Goal: Find contact information: Find contact information

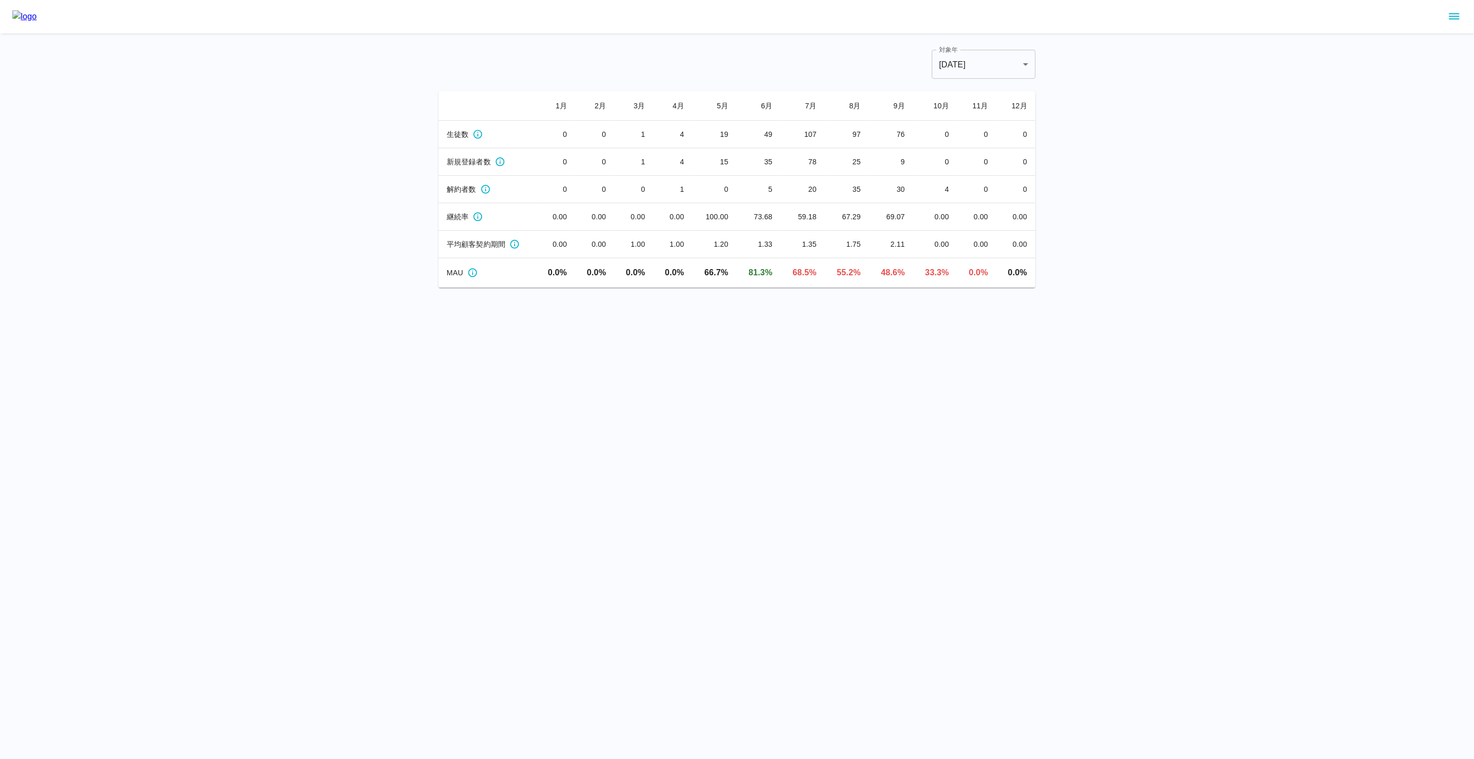
click at [1455, 20] on icon "sidemenu" at bounding box center [1454, 16] width 12 height 12
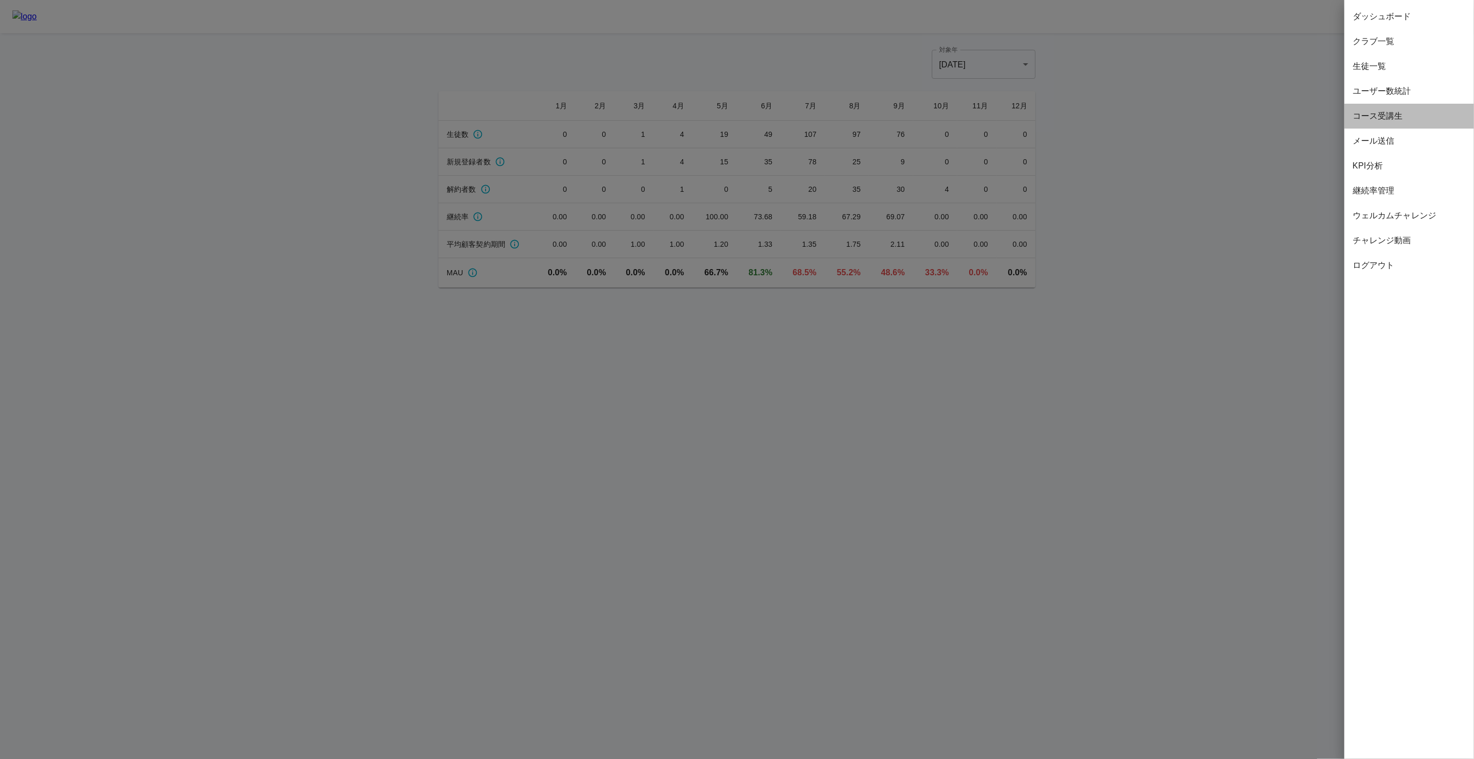
click at [1387, 121] on span "コース受講生" at bounding box center [1408, 116] width 113 height 12
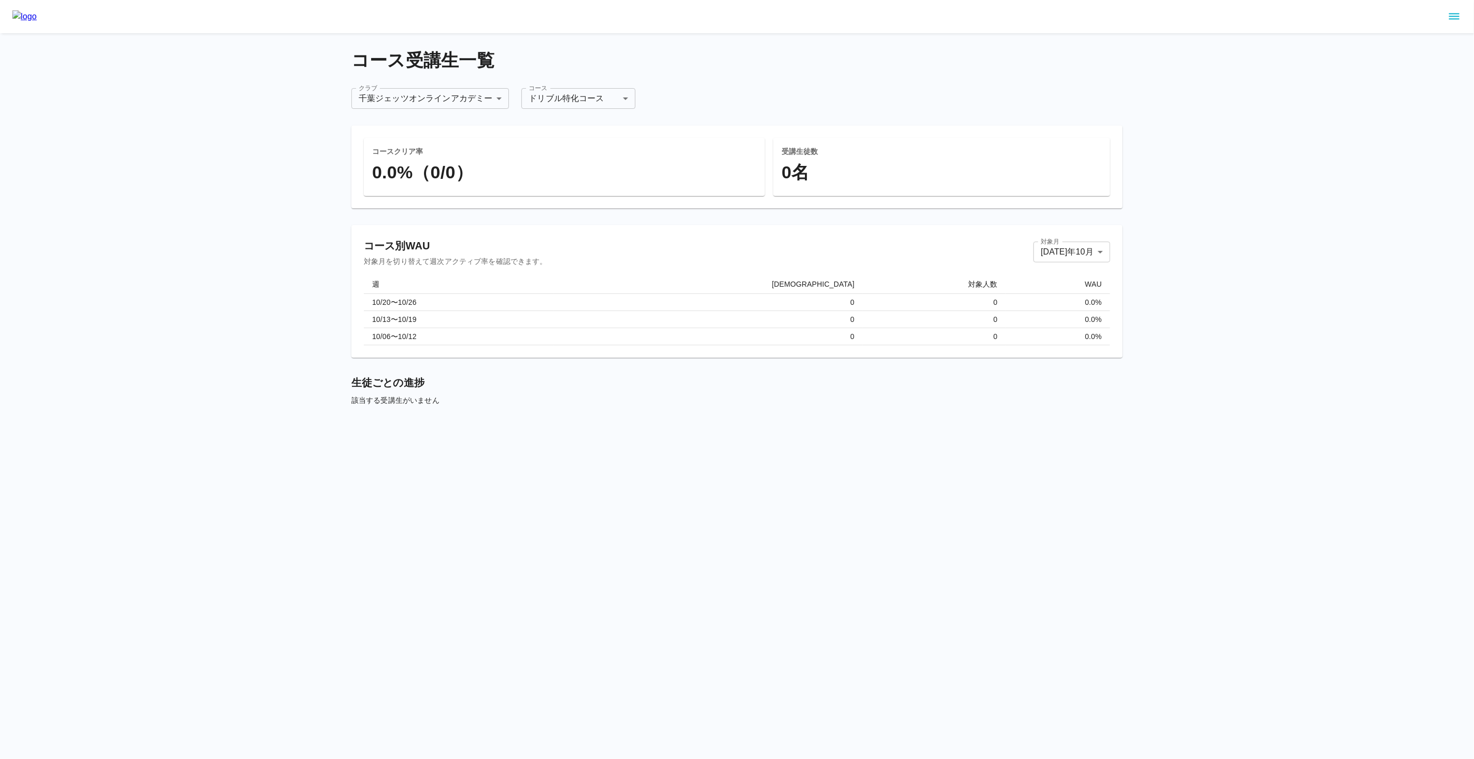
click at [577, 106] on body "**********" at bounding box center [737, 219] width 1474 height 438
click at [547, 176] on li "ビヨンドコース（基礎）" at bounding box center [579, 178] width 134 height 19
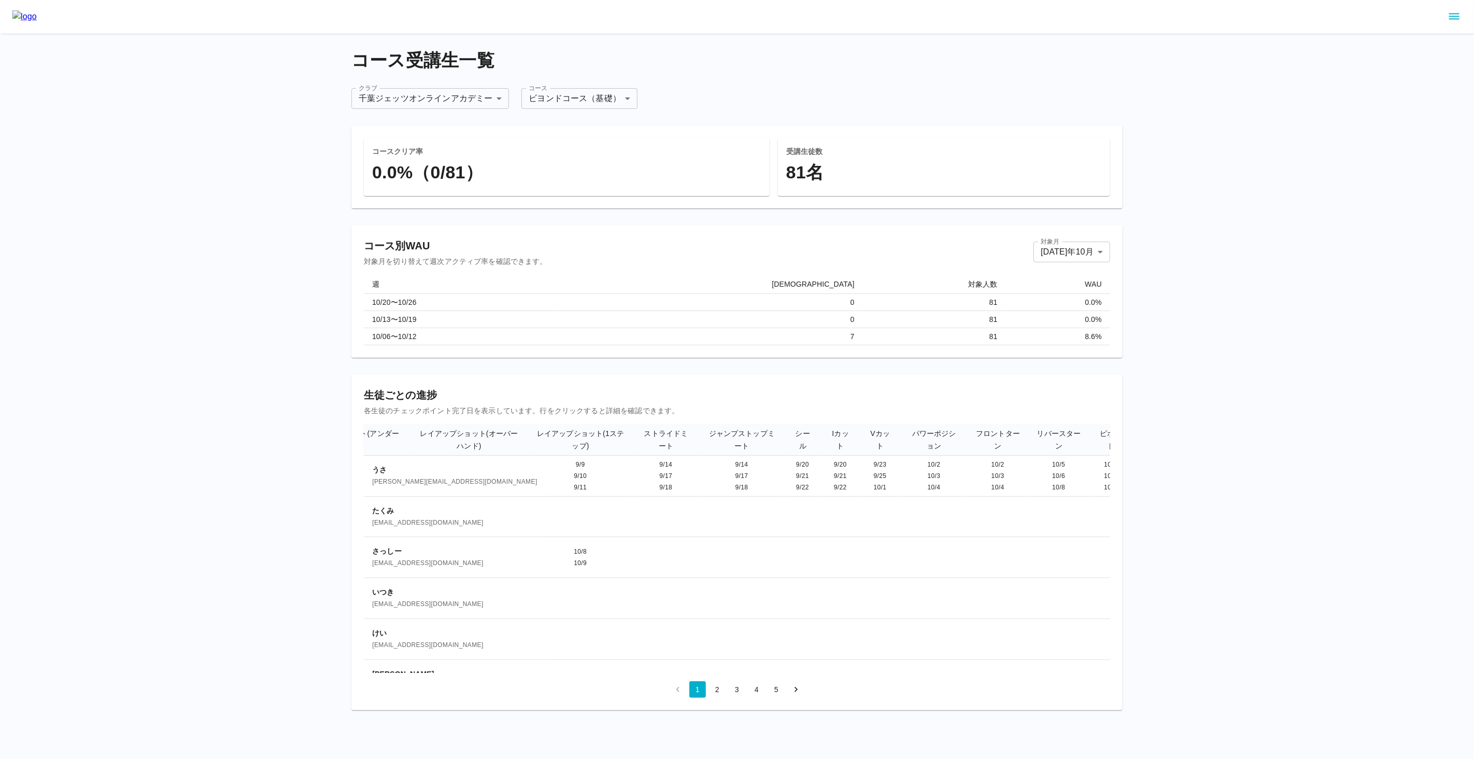
scroll to position [0, 2767]
click at [373, 480] on span "[PERSON_NAME][EMAIL_ADDRESS][DOMAIN_NAME]" at bounding box center [456, 482] width 168 height 10
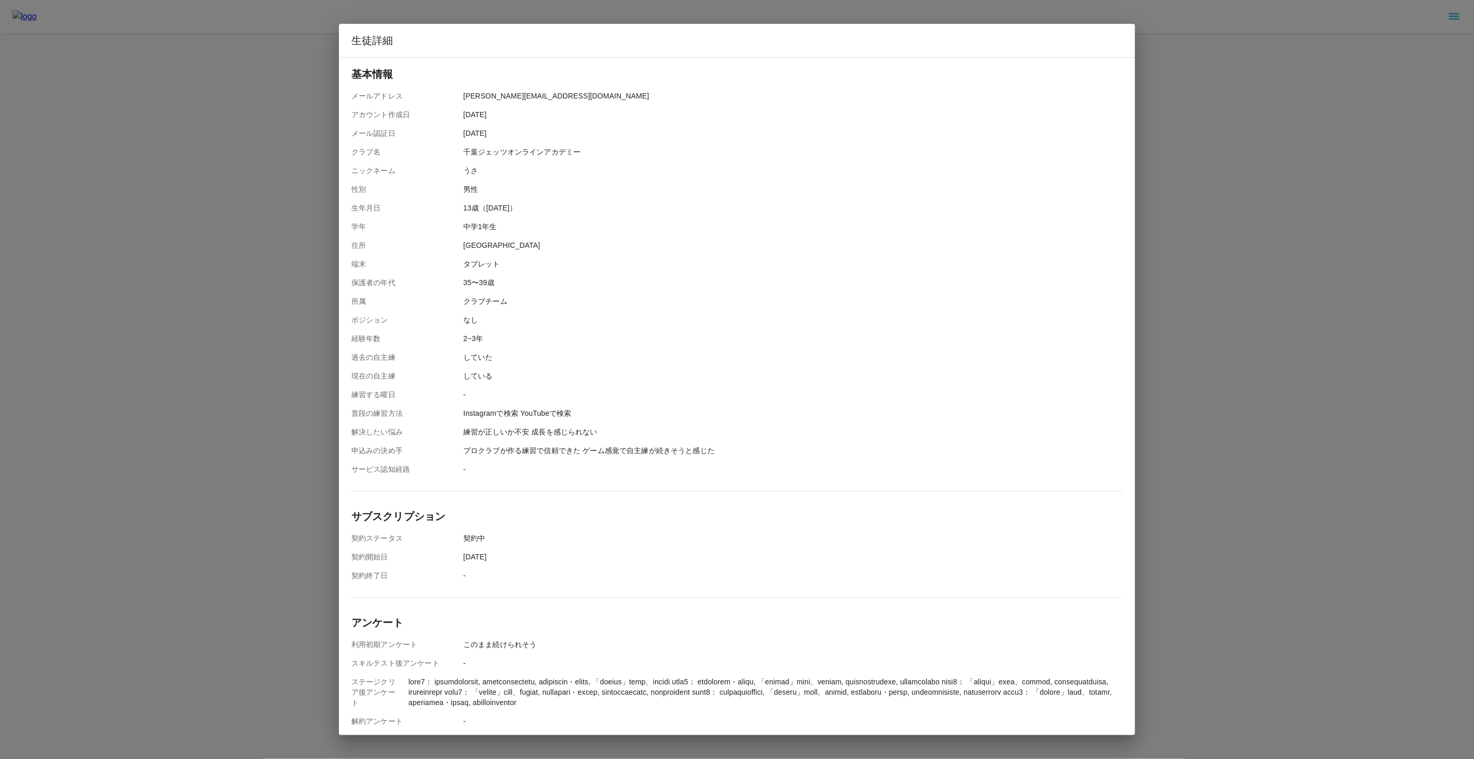
click at [378, 480] on div "基本情報 メールアドレス yukiharu08060726@gmail.com アカウント作成日 2025/07/13 メール認証日 2025/07/13 ク…" at bounding box center [736, 396] width 771 height 660
drag, startPoint x: 463, startPoint y: 89, endPoint x: 576, endPoint y: 97, distance: 113.2
click at [576, 97] on div "基本情報 メールアドレス yukiharu08060726@gmail.com アカウント作成日 2025/07/13 メール認証日 2025/07/13 ク…" at bounding box center [736, 270] width 771 height 408
copy p "[PERSON_NAME][EMAIL_ADDRESS][DOMAIN_NAME]"
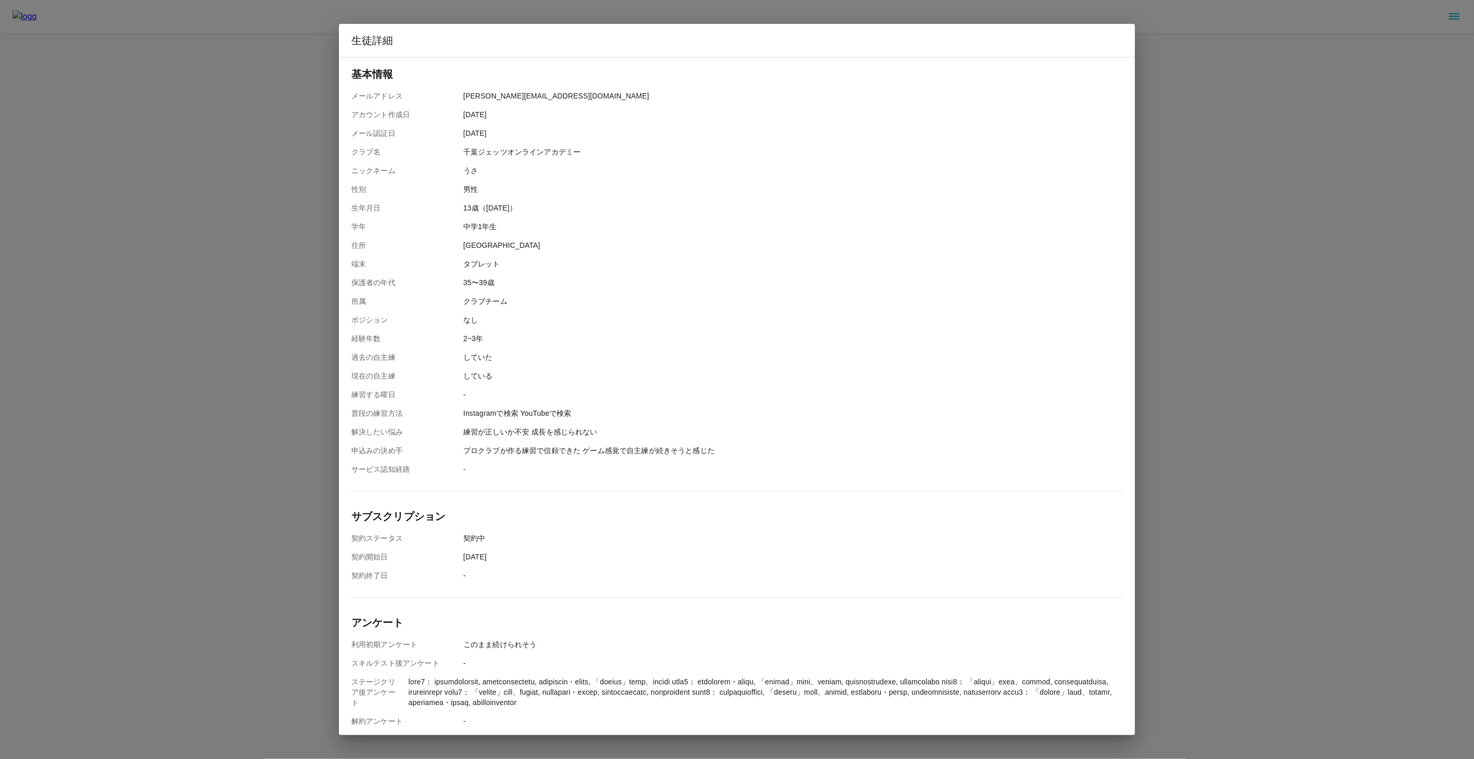
click at [236, 426] on div "生徒詳細 基本情報 メールアドレス yukiharu08060726@gmail.com アカウント作成日 2025/07/13 メール認証日 2025/07…" at bounding box center [737, 379] width 1474 height 759
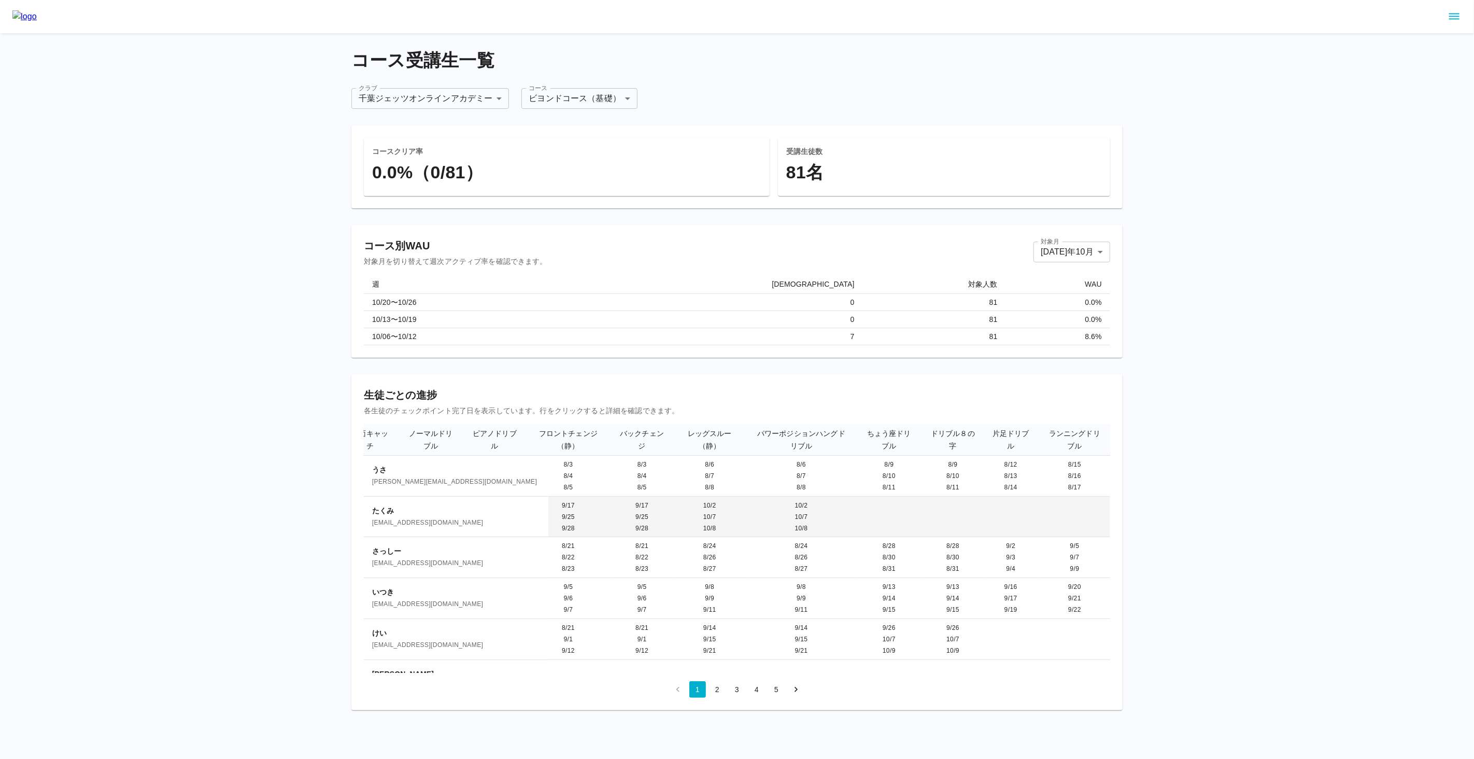
scroll to position [0, 834]
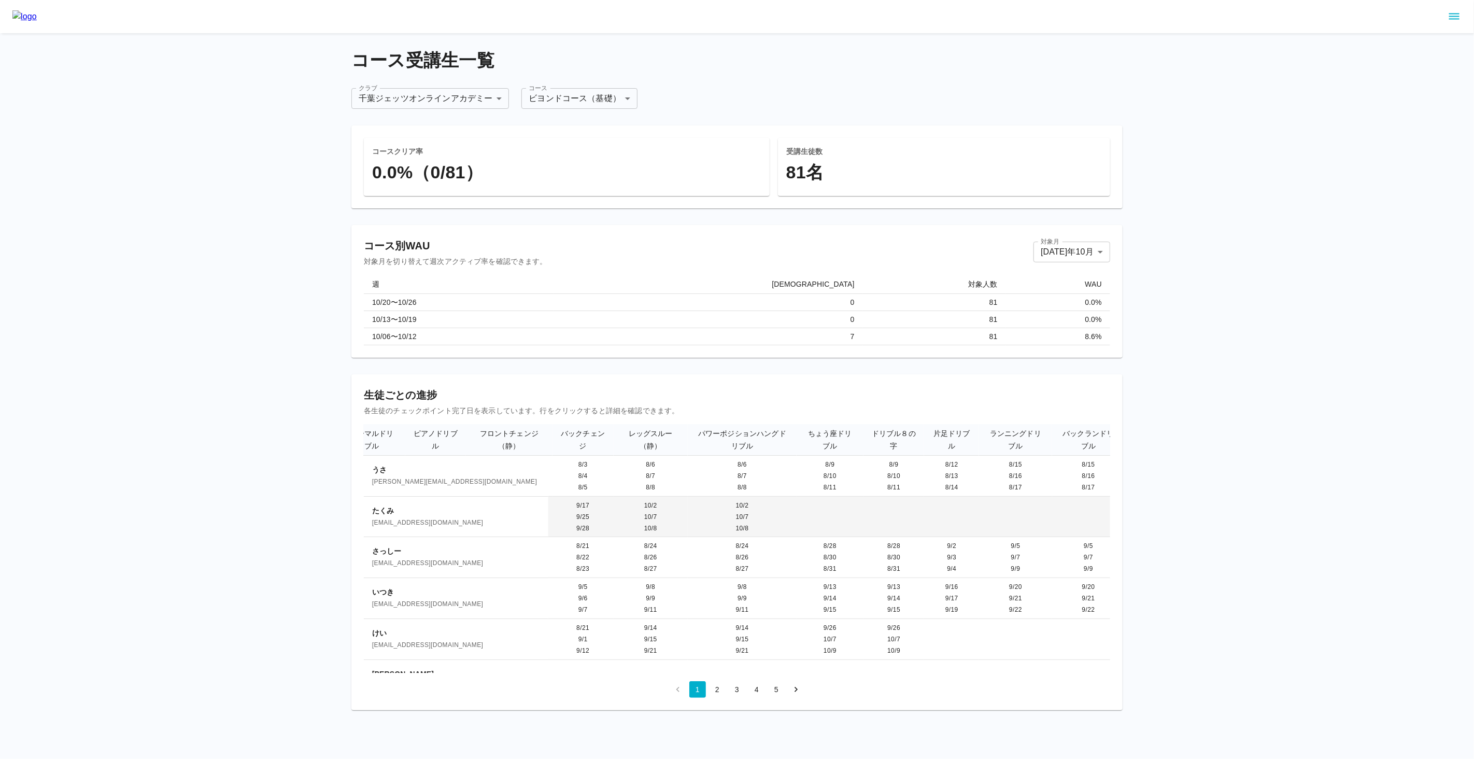
click at [420, 519] on span "[EMAIL_ADDRESS][DOMAIN_NAME]" at bounding box center [456, 523] width 168 height 10
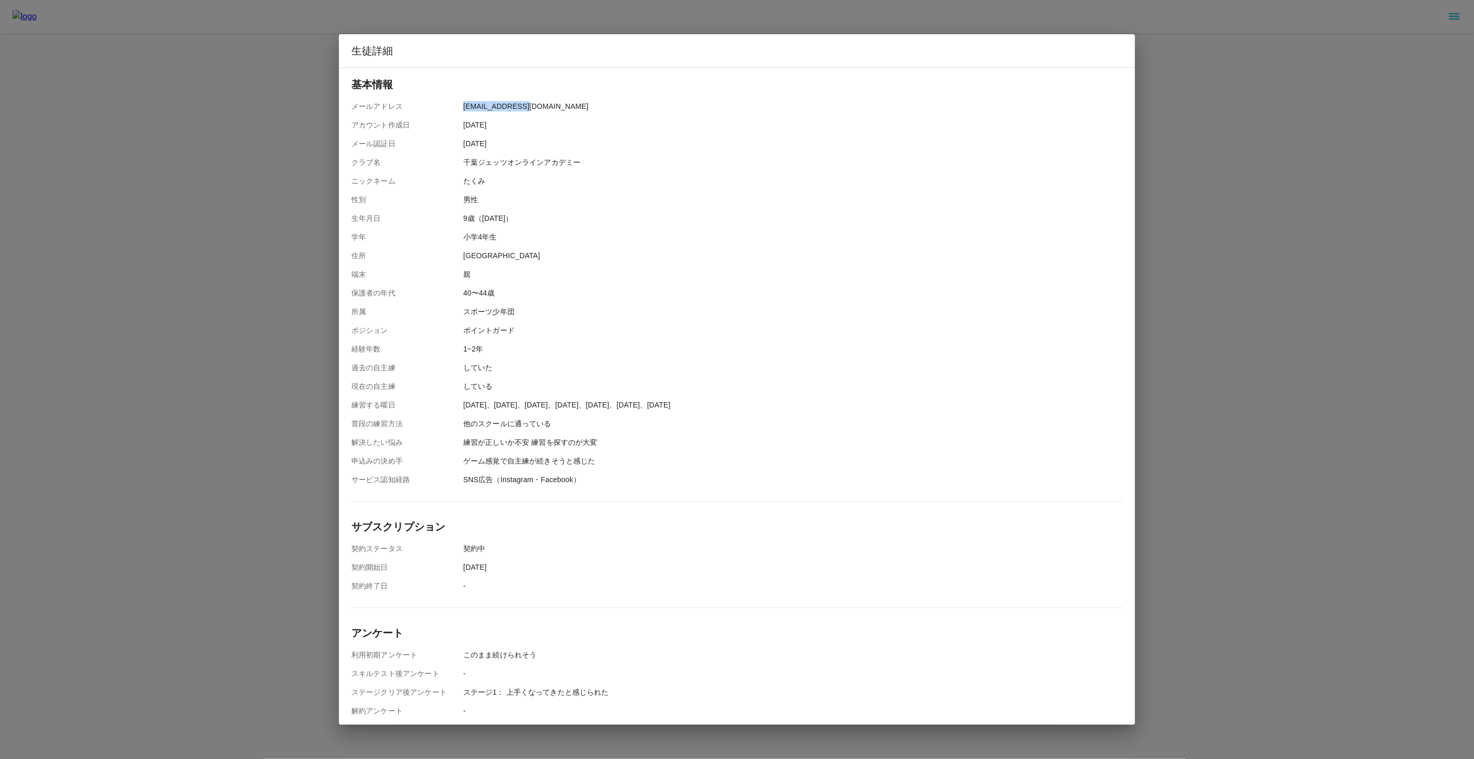
drag, startPoint x: 464, startPoint y: 108, endPoint x: 539, endPoint y: 108, distance: 75.6
click at [539, 108] on div "メールアドレス mayumi721@msn.com" at bounding box center [736, 106] width 771 height 10
copy p "[EMAIL_ADDRESS][DOMAIN_NAME]"
click at [249, 337] on div "生徒詳細 基本情報 メールアドレス mayumi721@msn.com アカウント作成日 2025/08/15 メール認証日 2025/08/15 クラブ名 …" at bounding box center [737, 379] width 1474 height 759
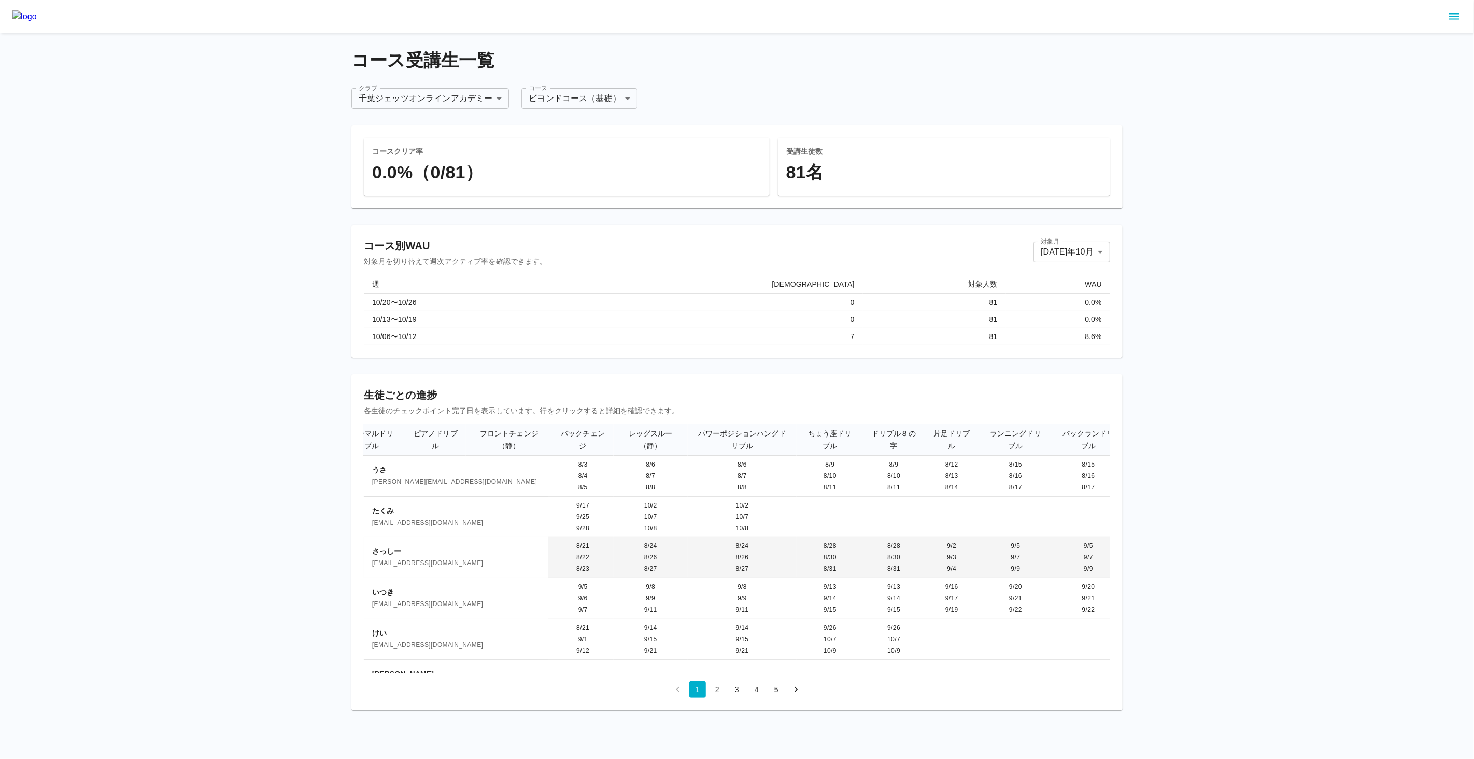
click at [402, 547] on p "さっしー" at bounding box center [456, 551] width 168 height 10
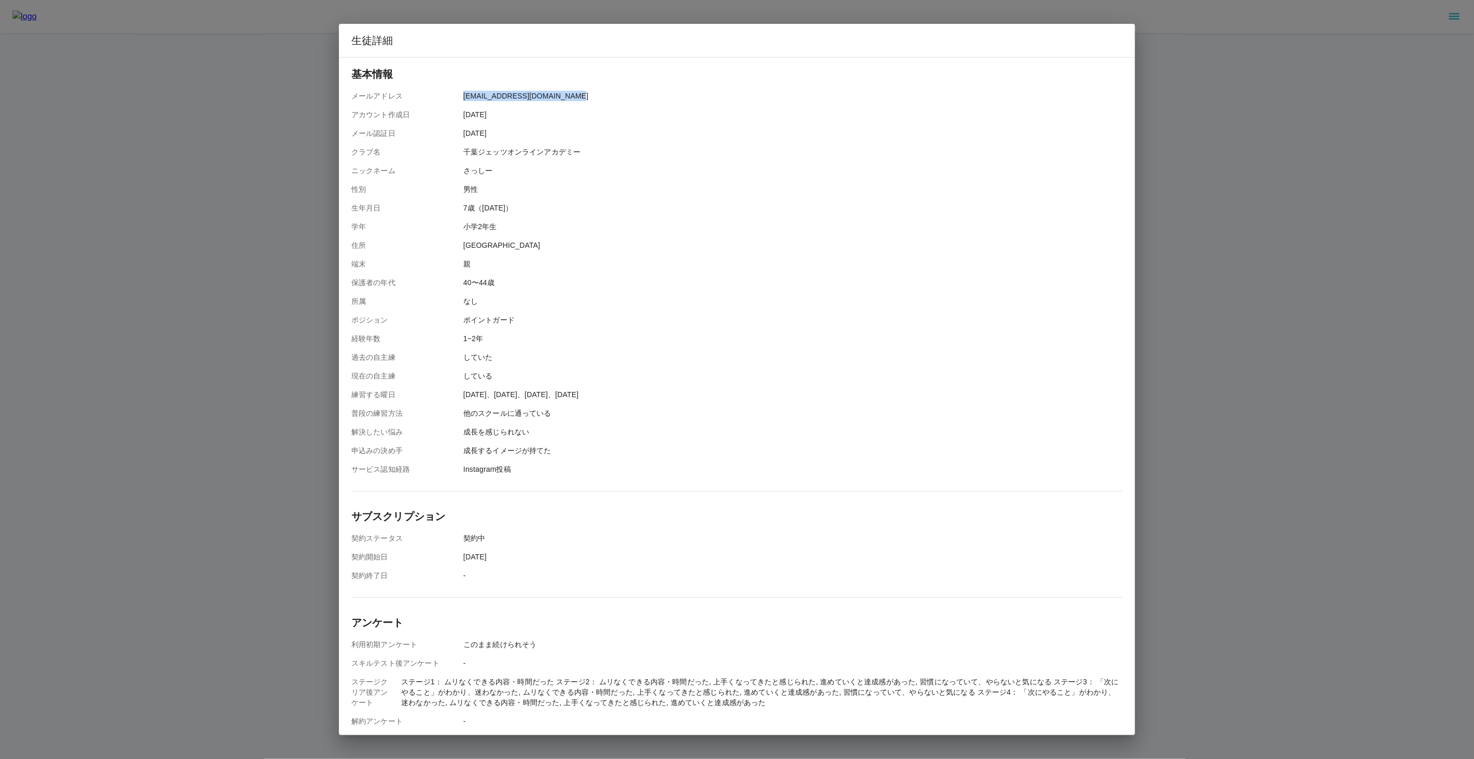
drag, startPoint x: 464, startPoint y: 97, endPoint x: 564, endPoint y: 97, distance: 100.5
click at [564, 97] on div "メールアドレス stitch.s.mickey32@gmail.com" at bounding box center [736, 96] width 771 height 10
copy p "[EMAIL_ADDRESS][DOMAIN_NAME]"
click at [178, 291] on div "生徒詳細 基本情報 メールアドレス stitch.s.mickey32@gmail.com アカウント作成日 2025/07/27 メール認証日 2025/0…" at bounding box center [737, 379] width 1474 height 759
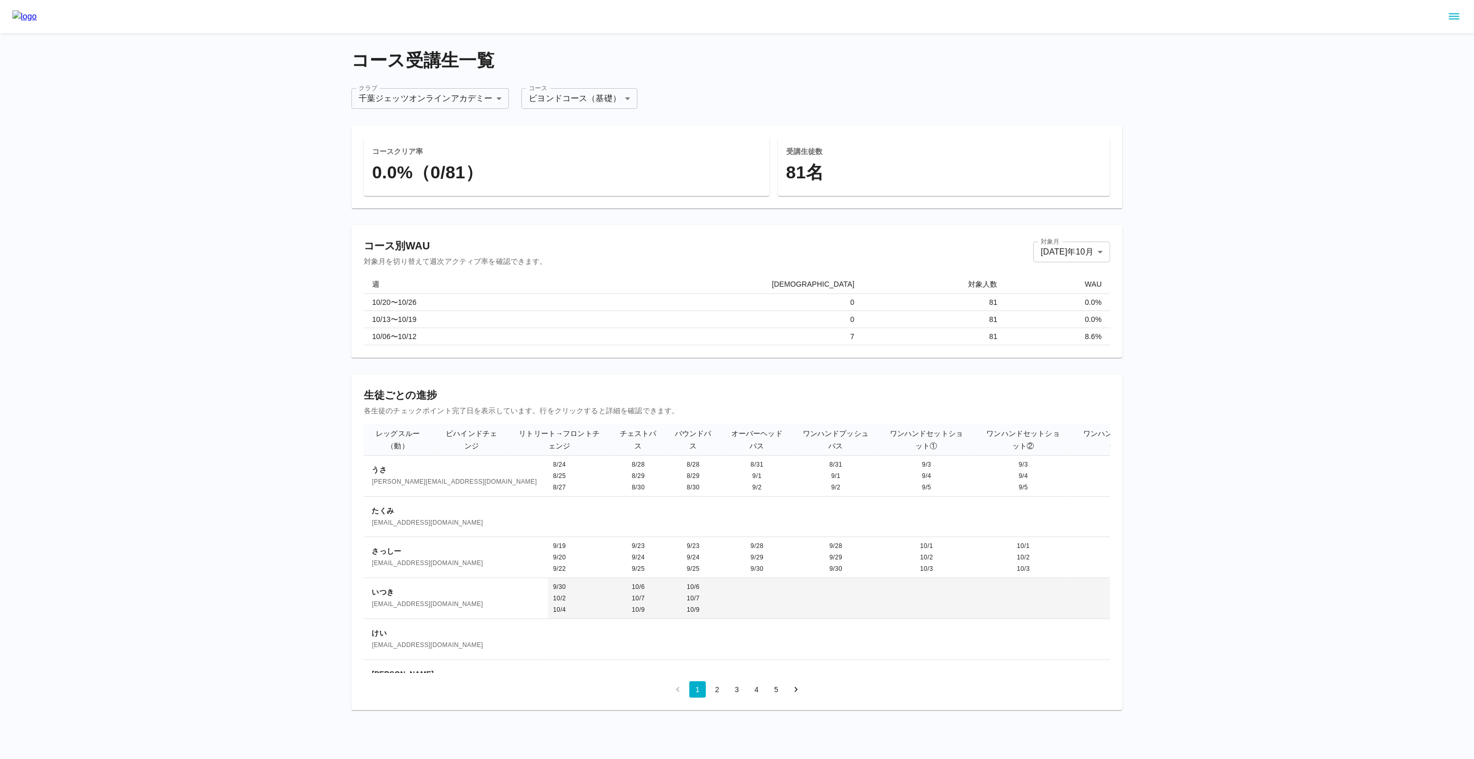
scroll to position [0, 1738]
click at [549, 583] on td "9/30 10/2 10/4" at bounding box center [573, 598] width 103 height 41
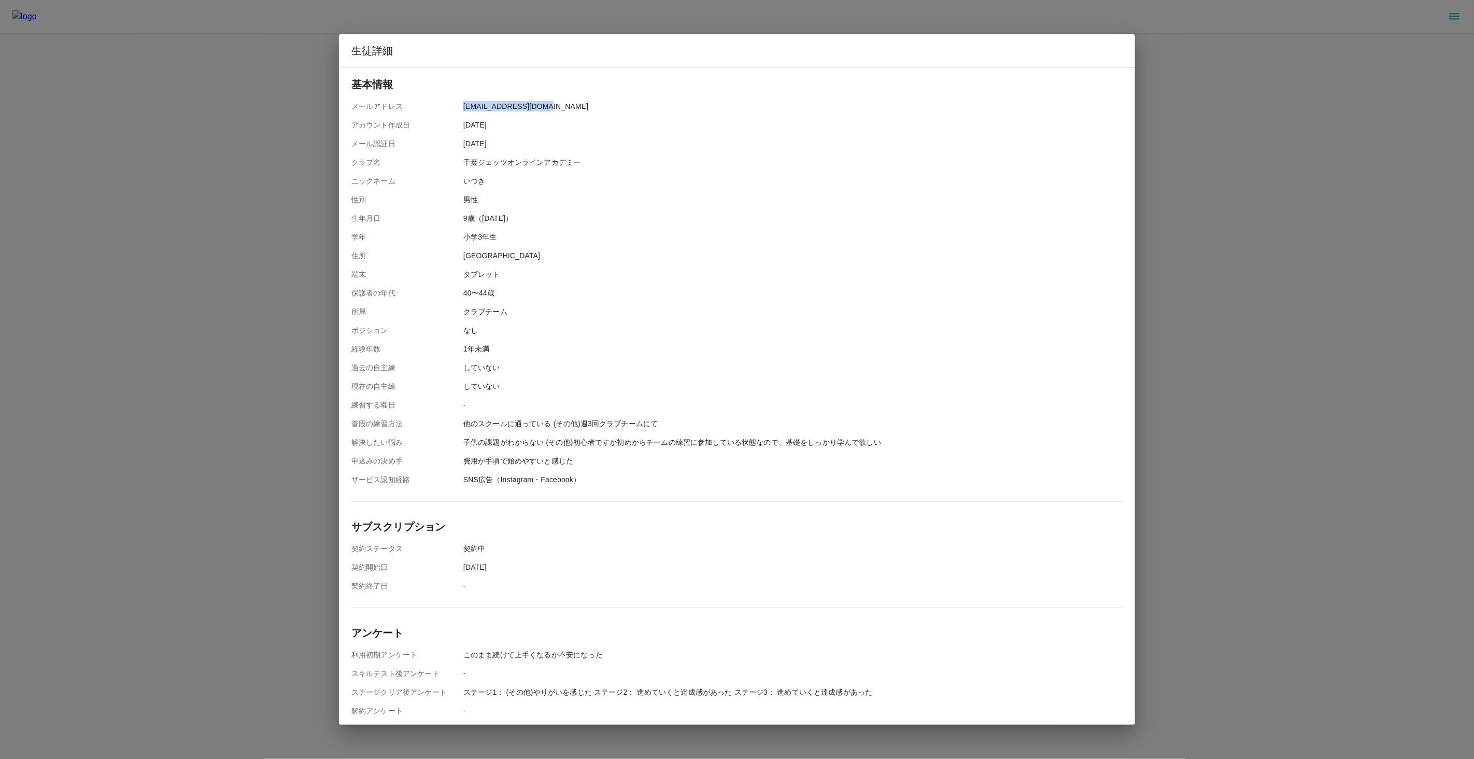
drag, startPoint x: 463, startPoint y: 108, endPoint x: 554, endPoint y: 108, distance: 91.7
click at [554, 108] on div "メールアドレス s.tama.225@gmail.com" at bounding box center [736, 106] width 771 height 10
copy p "[EMAIL_ADDRESS][DOMAIN_NAME]"
click at [295, 387] on div "生徒詳細 基本情報 メールアドレス s.tama.225@gmail.com アカウント作成日 2025/07/22 メール認証日 2025/07/22 クラ…" at bounding box center [737, 379] width 1474 height 759
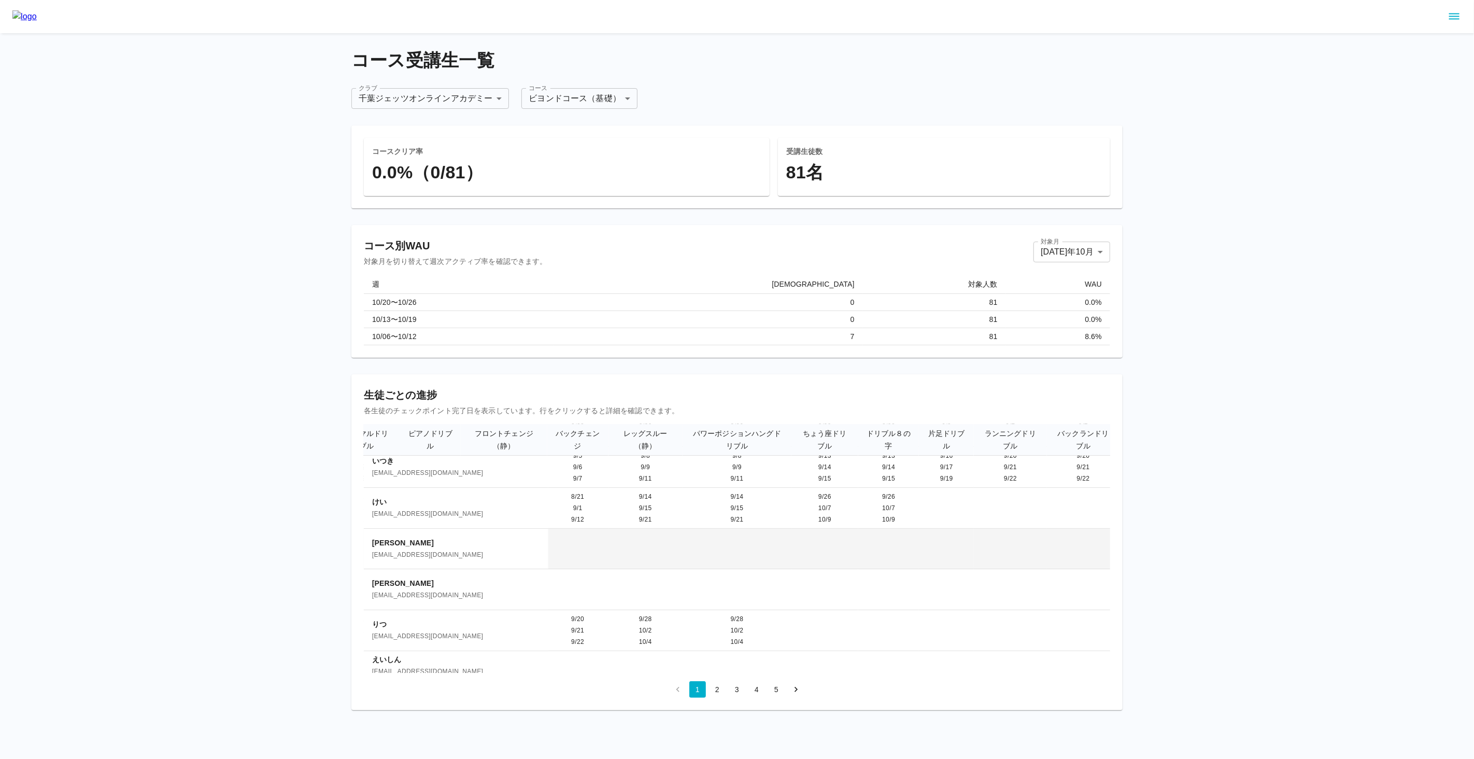
scroll to position [131, 866]
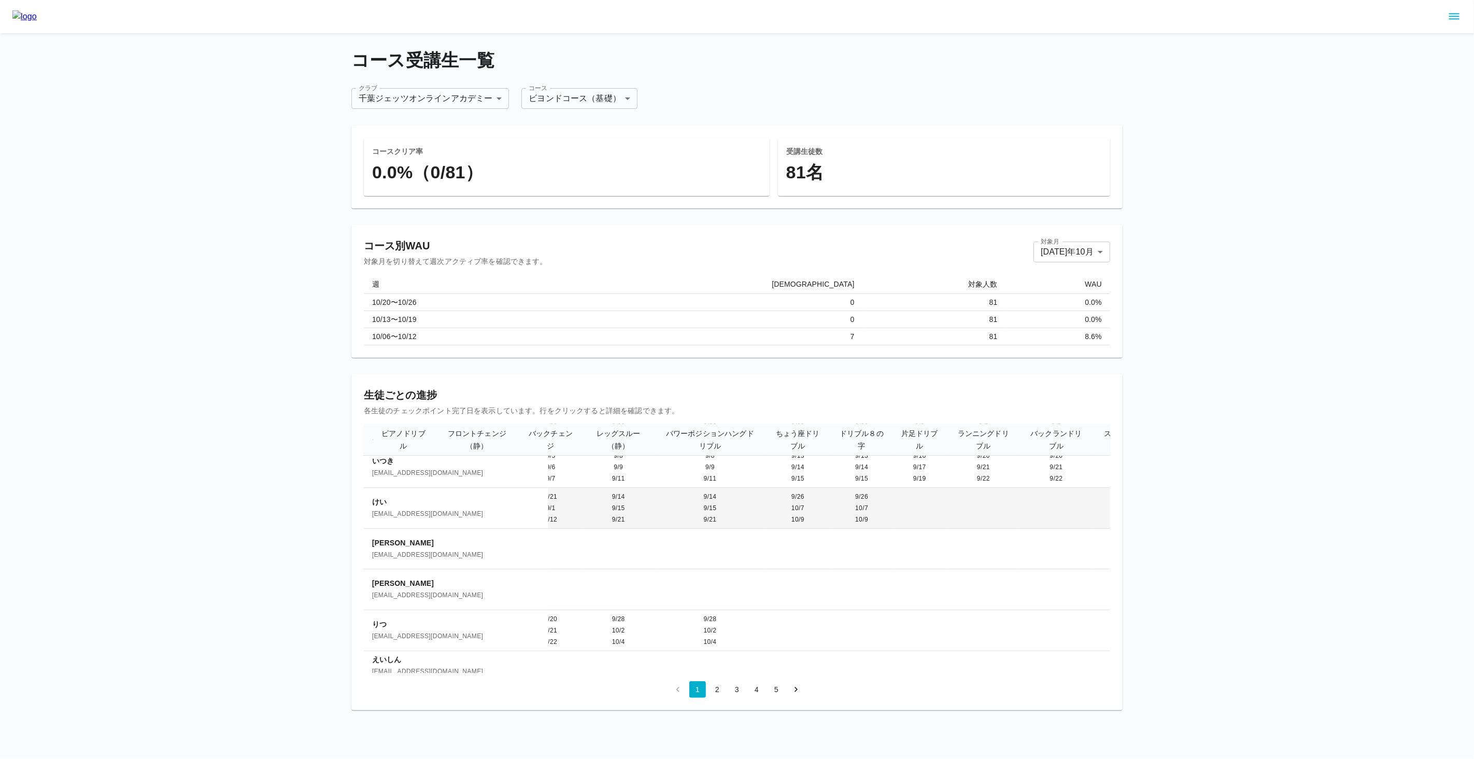
click at [428, 509] on span "[EMAIL_ADDRESS][DOMAIN_NAME]" at bounding box center [456, 514] width 168 height 10
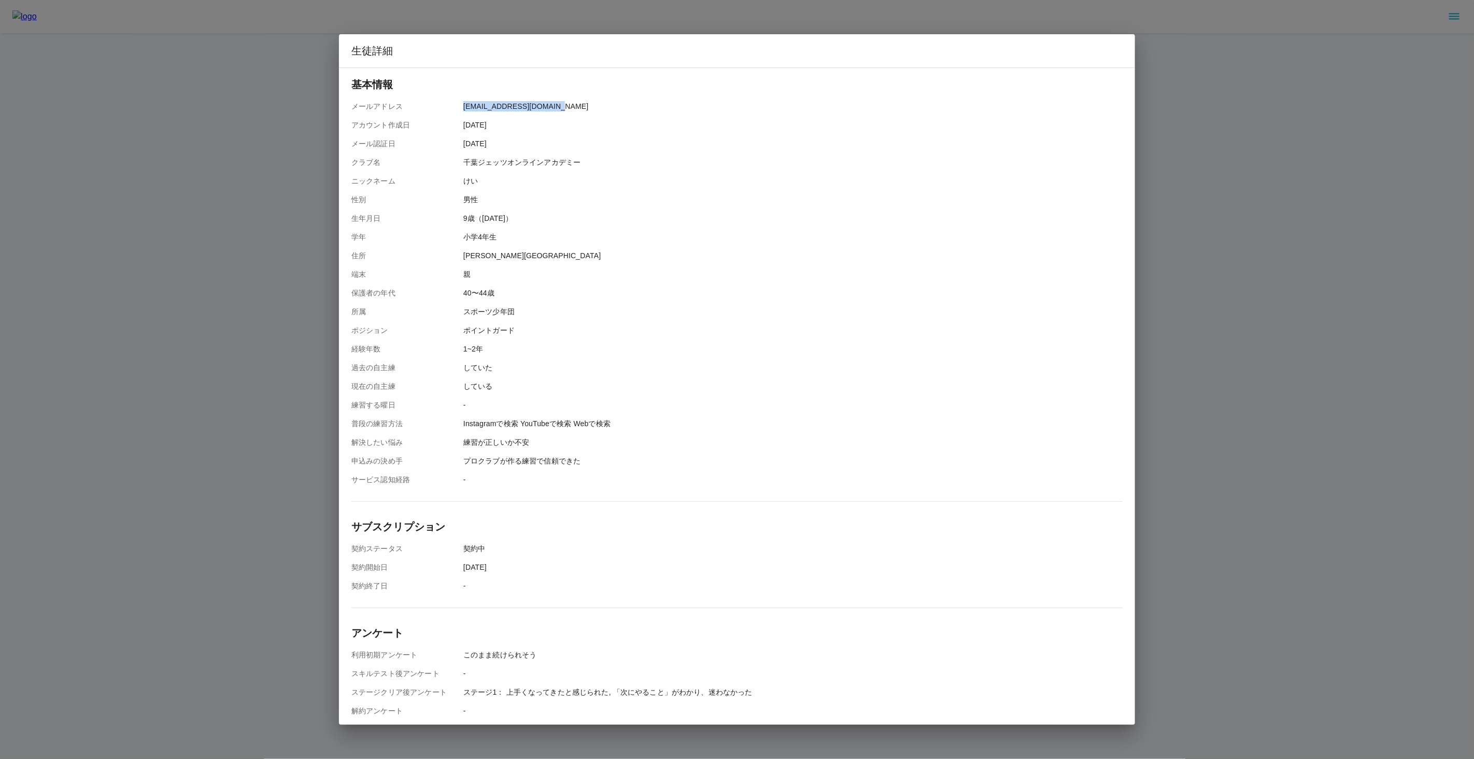
drag, startPoint x: 462, startPoint y: 107, endPoint x: 571, endPoint y: 108, distance: 108.8
click at [571, 108] on div "メールアドレス oqo543o1qq6yu@gmail.com" at bounding box center [736, 106] width 771 height 10
copy p "[EMAIL_ADDRESS][DOMAIN_NAME]"
click at [263, 333] on div "生徒詳細 基本情報 メールアドレス oqo543o1qq6yu@gmail.com アカウント作成日 2025/06/08 メール認証日 2025/06/08…" at bounding box center [737, 379] width 1474 height 759
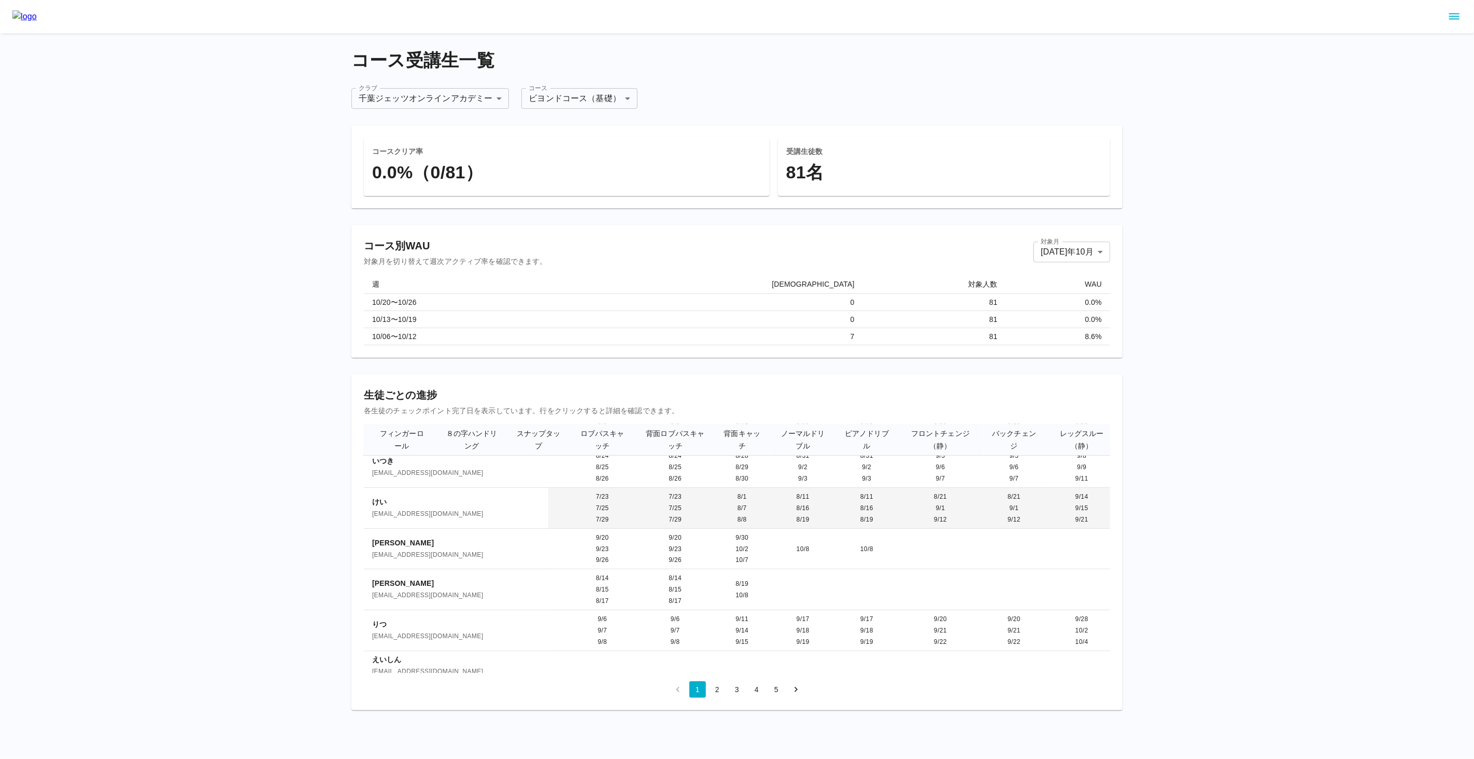
scroll to position [131, 389]
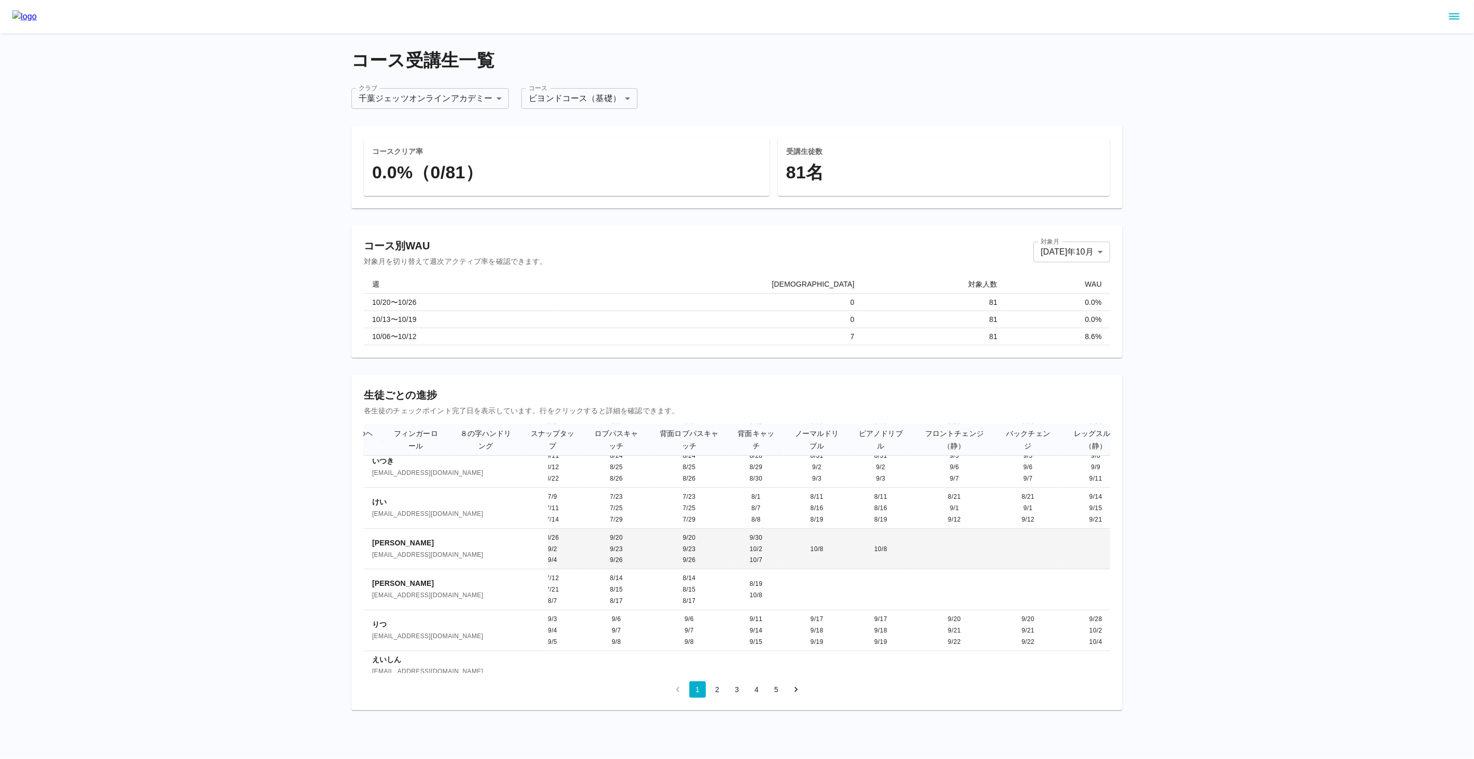
click at [522, 536] on td "8/26 9/2 9/4" at bounding box center [552, 548] width 61 height 41
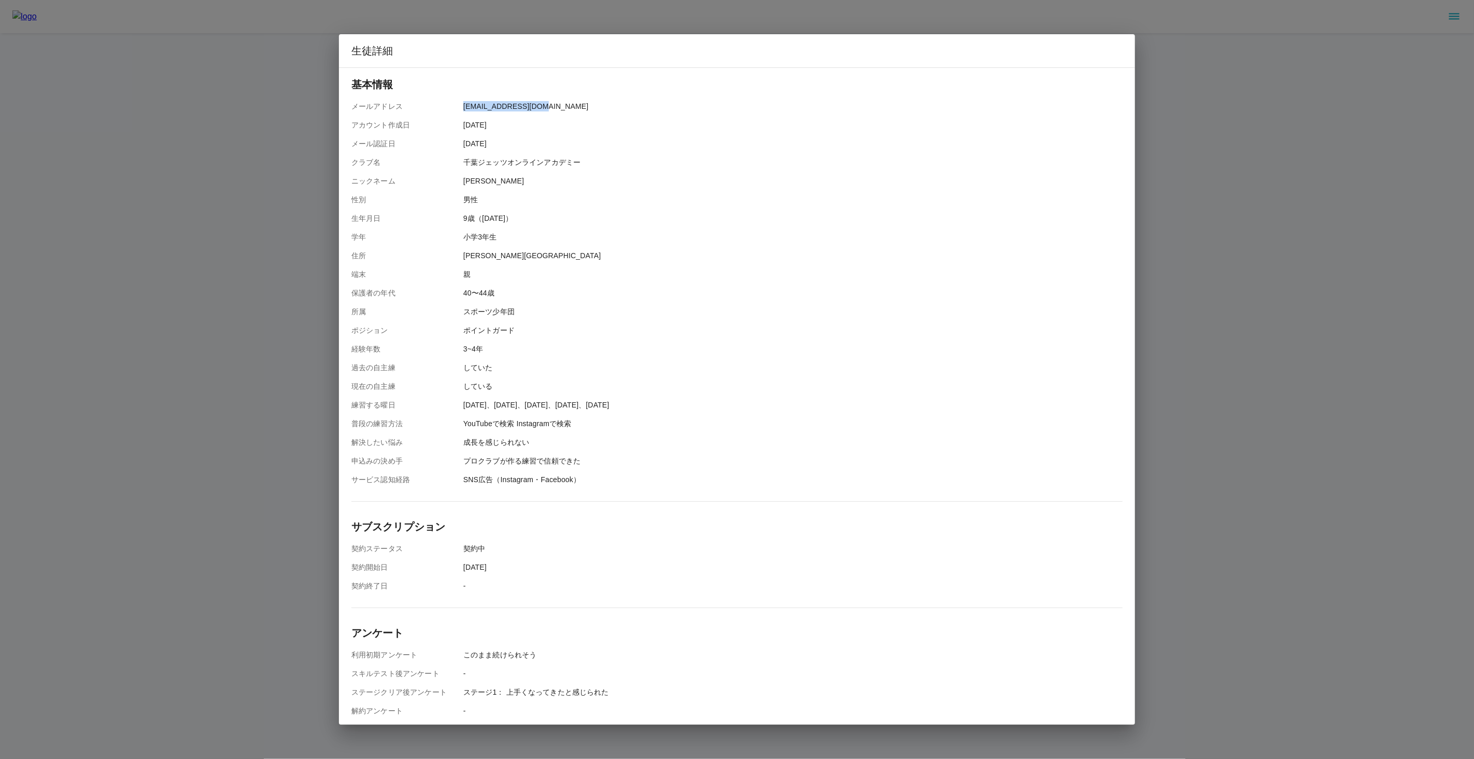
drag, startPoint x: 464, startPoint y: 106, endPoint x: 550, endPoint y: 107, distance: 86.0
click at [550, 107] on div "メールアドレス gt.anchor@gmail.com" at bounding box center [736, 106] width 771 height 10
copy p "[EMAIL_ADDRESS][DOMAIN_NAME]"
click at [240, 184] on div "生徒詳細 基本情報 メールアドレス gt.anchor@gmail.com アカウント作成日 2025/07/30 メール認証日 2025/07/30 クラブ…" at bounding box center [737, 379] width 1474 height 759
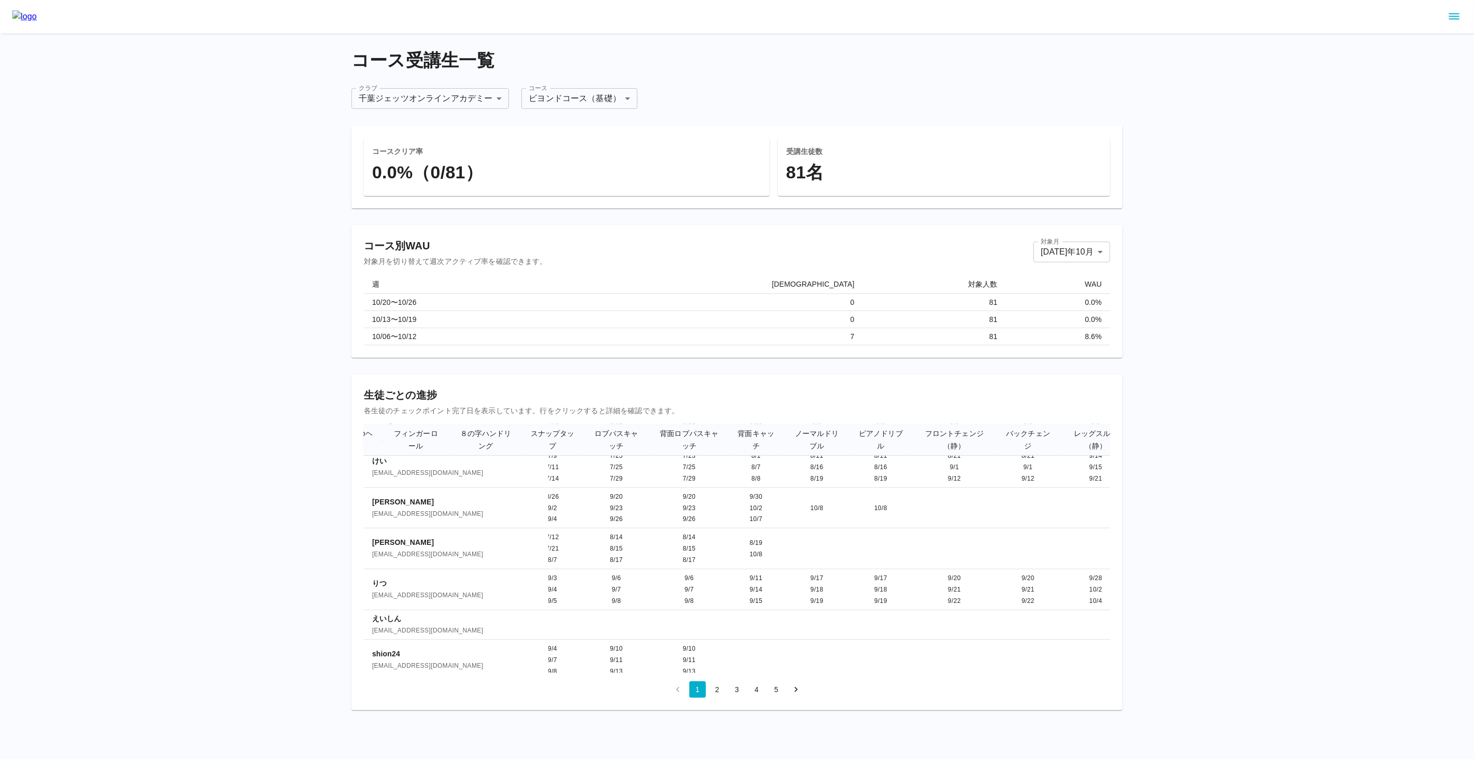
scroll to position [172, 389]
click at [522, 535] on td "7/12 7/21 8/7" at bounding box center [552, 548] width 61 height 41
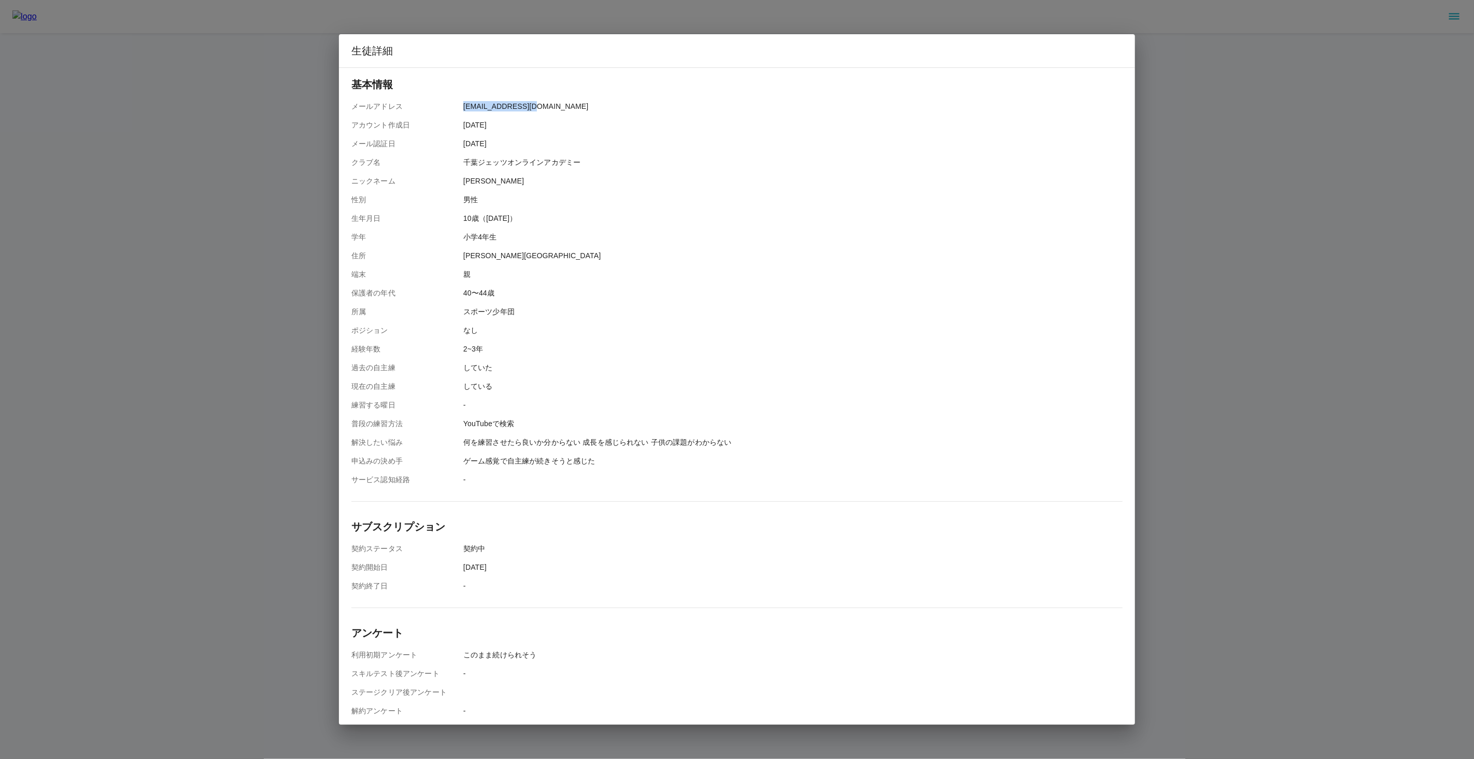
drag, startPoint x: 464, startPoint y: 104, endPoint x: 556, endPoint y: 108, distance: 92.3
click at [556, 108] on div "メールアドレス 1112boc@gmail.com" at bounding box center [736, 106] width 771 height 10
copy p "[EMAIL_ADDRESS][DOMAIN_NAME]"
click at [173, 267] on div "生徒詳細 基本情報 メールアドレス 1112boc@gmail.com アカウント作成日 2025/06/19 メール認証日 2025/06/19 クラブ名 …" at bounding box center [737, 379] width 1474 height 759
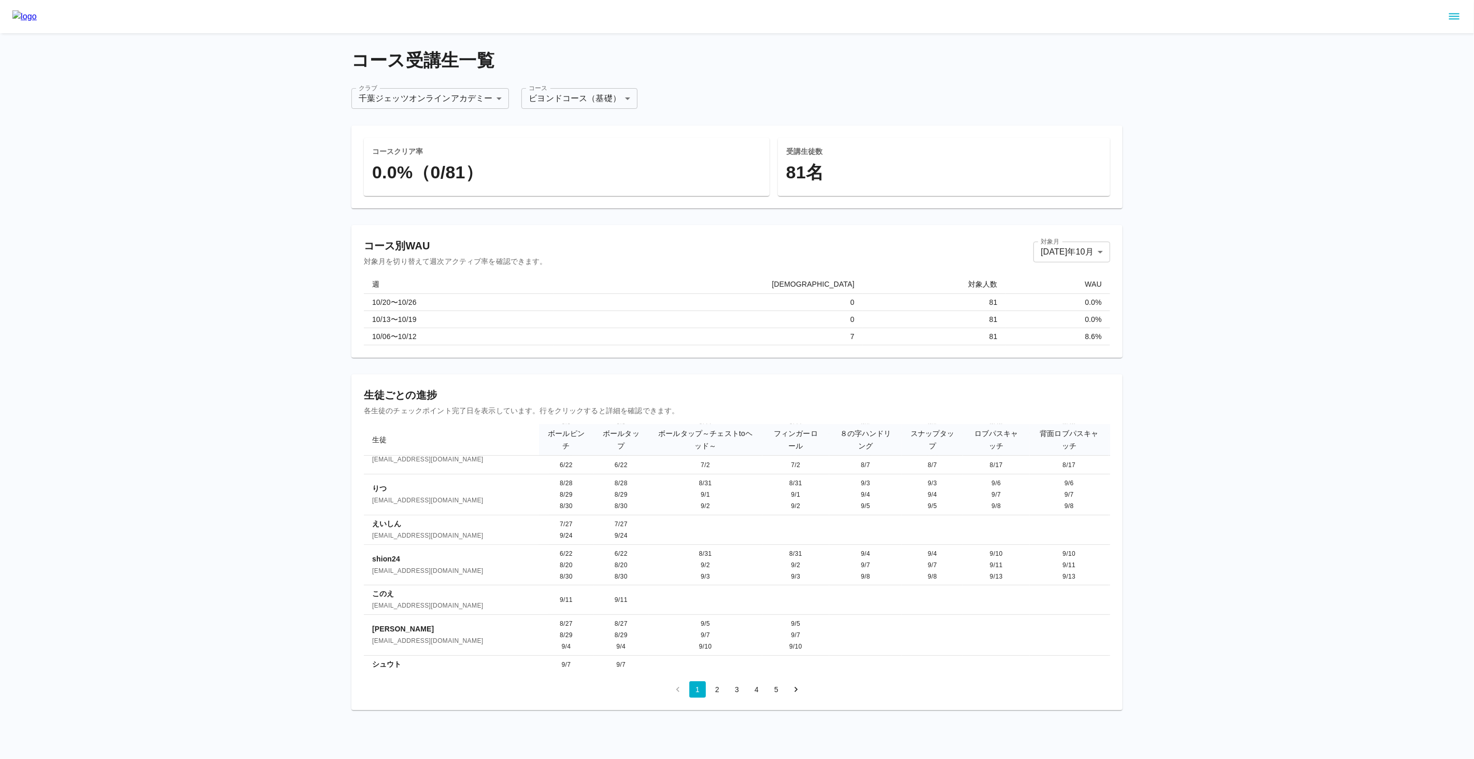
scroll to position [267, 0]
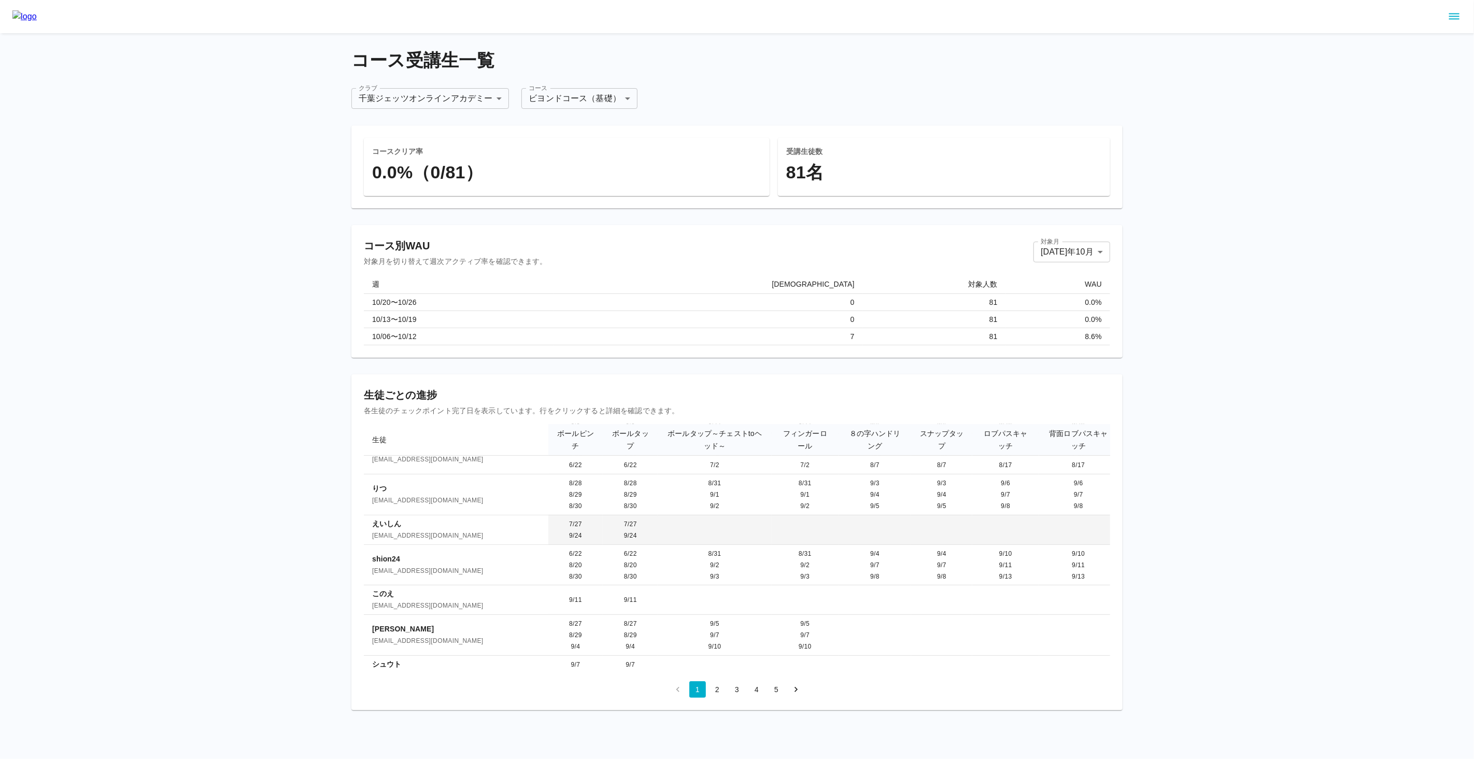
click at [548, 515] on td "7/27 9/24" at bounding box center [575, 530] width 55 height 30
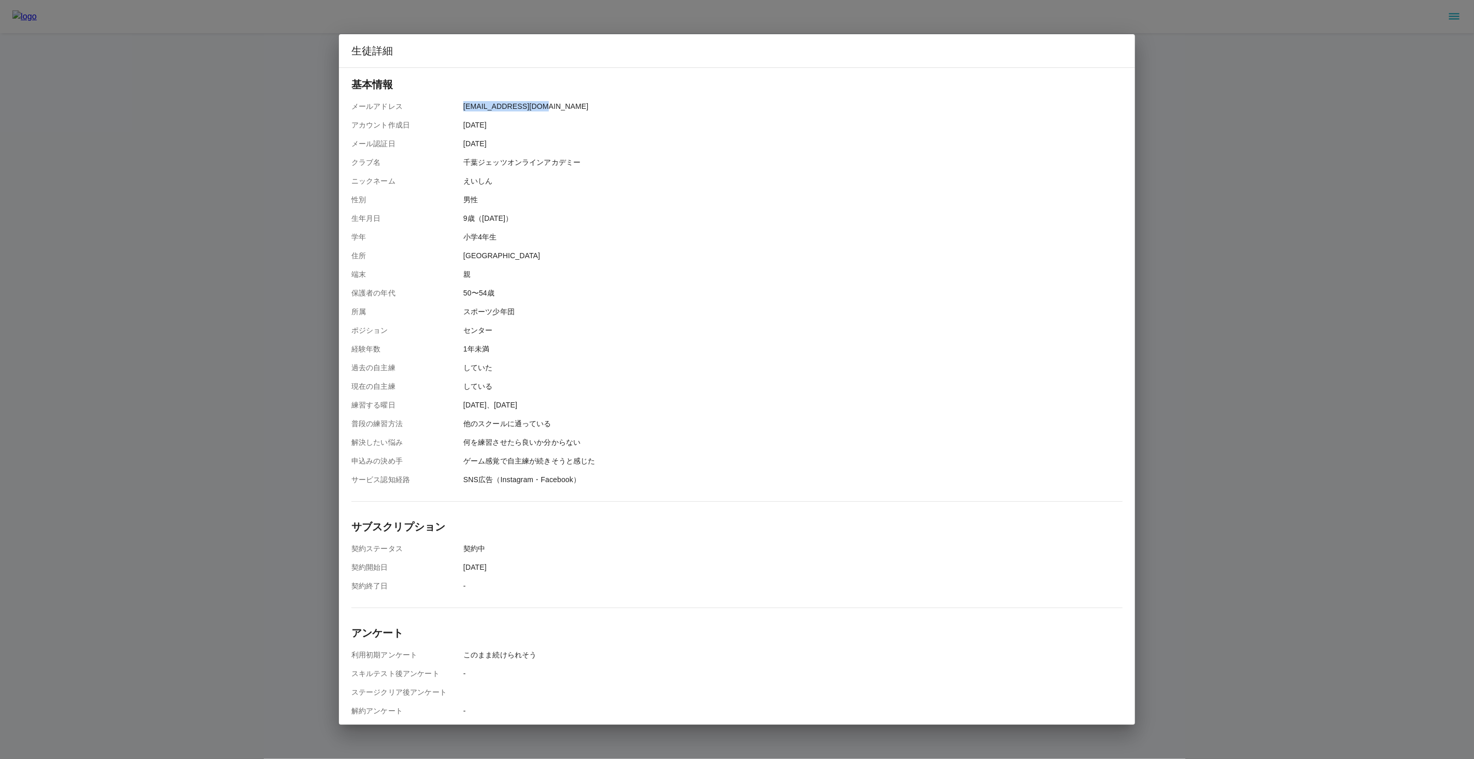
copy p "[EMAIL_ADDRESS][DOMAIN_NAME]"
drag, startPoint x: 462, startPoint y: 107, endPoint x: 551, endPoint y: 107, distance: 89.1
click at [551, 107] on div "メールアドレス ty823@i.softbank.jp" at bounding box center [736, 106] width 771 height 10
click at [242, 292] on div "生徒詳細 基本情報 メールアドレス ty823@i.softbank.jp アカウント作成日 2025/07/26 メール認証日 2025/07/26 クラブ…" at bounding box center [737, 379] width 1474 height 759
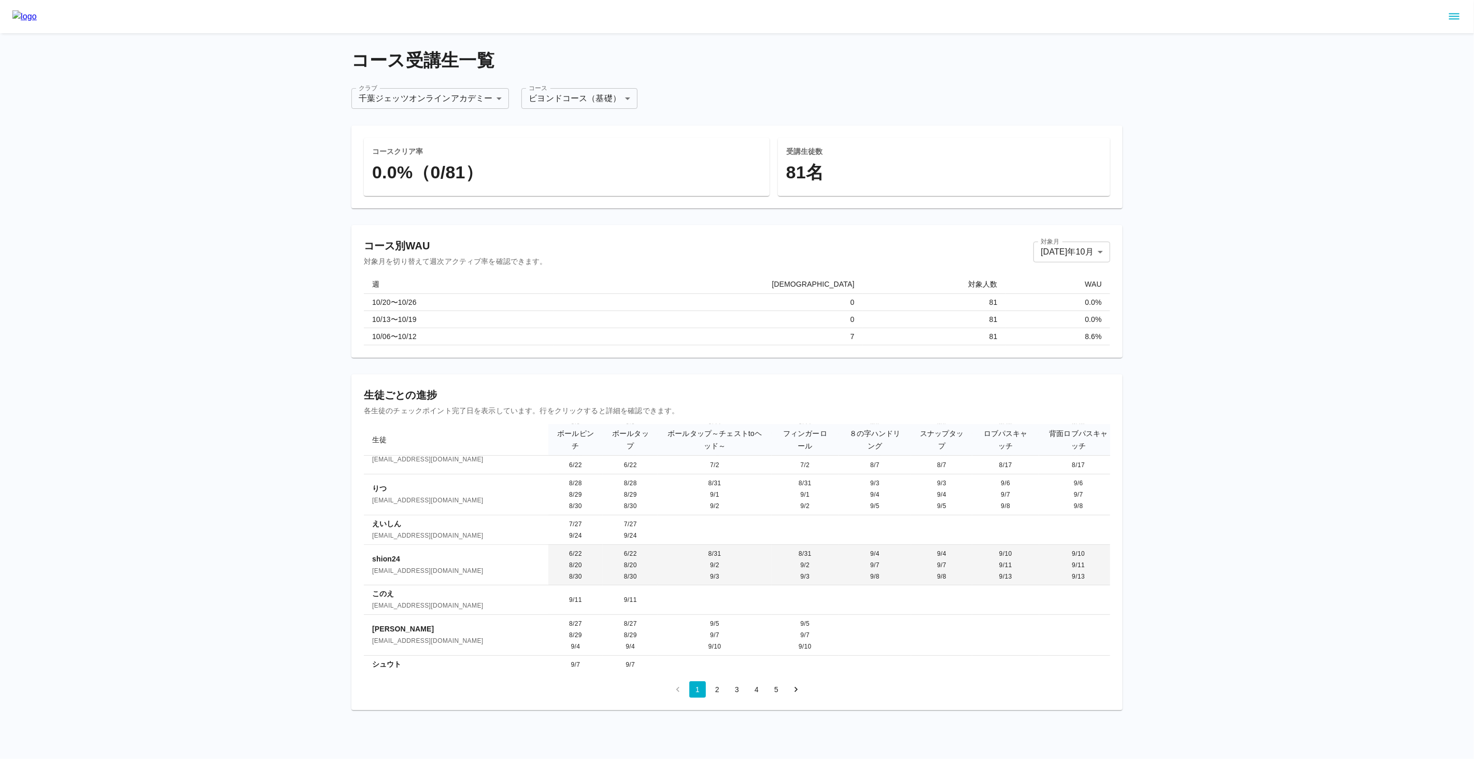
click at [603, 545] on td "6/22 8/20 8/30" at bounding box center [630, 565] width 55 height 41
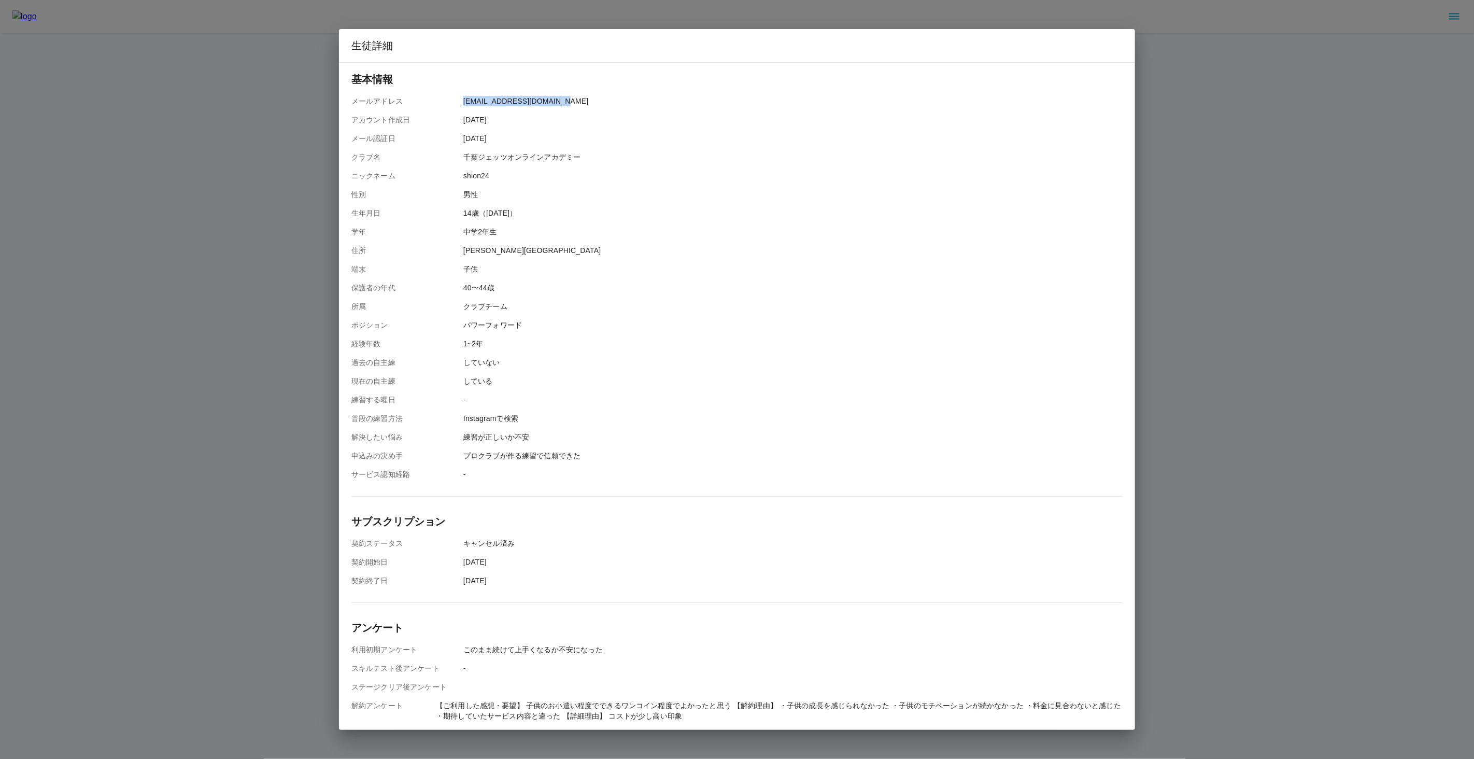
drag, startPoint x: 463, startPoint y: 103, endPoint x: 558, endPoint y: 104, distance: 94.3
click at [558, 104] on div "メールアドレス keiichirou1217@gmail.com" at bounding box center [736, 101] width 771 height 10
copy p "[EMAIL_ADDRESS][DOMAIN_NAME]"
click at [278, 359] on div "生徒詳細 基本情報 メールアドレス keiichirou1217@gmail.com アカウント作成日 2025/06/22 メール認証日 2025/06/2…" at bounding box center [737, 379] width 1474 height 759
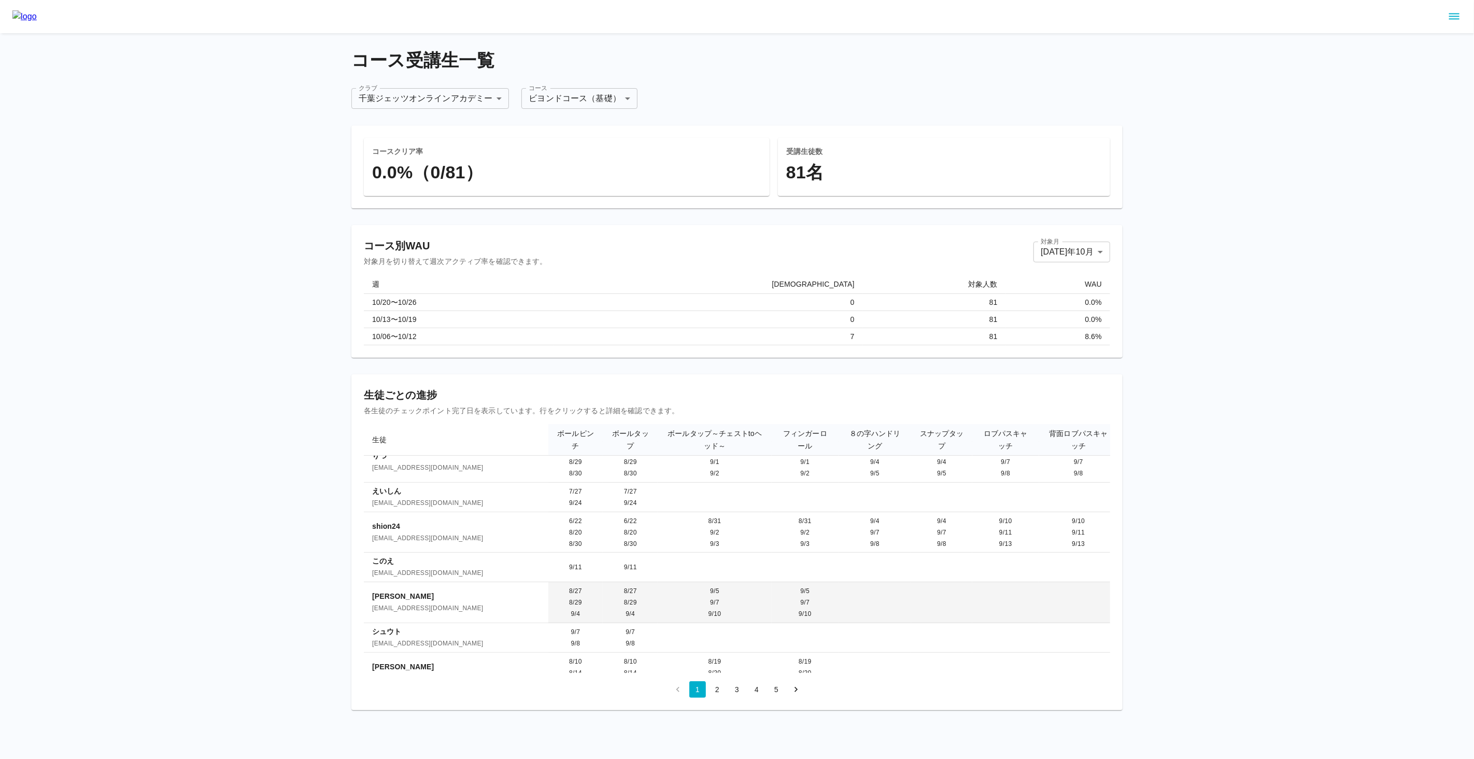
scroll to position [302, 0]
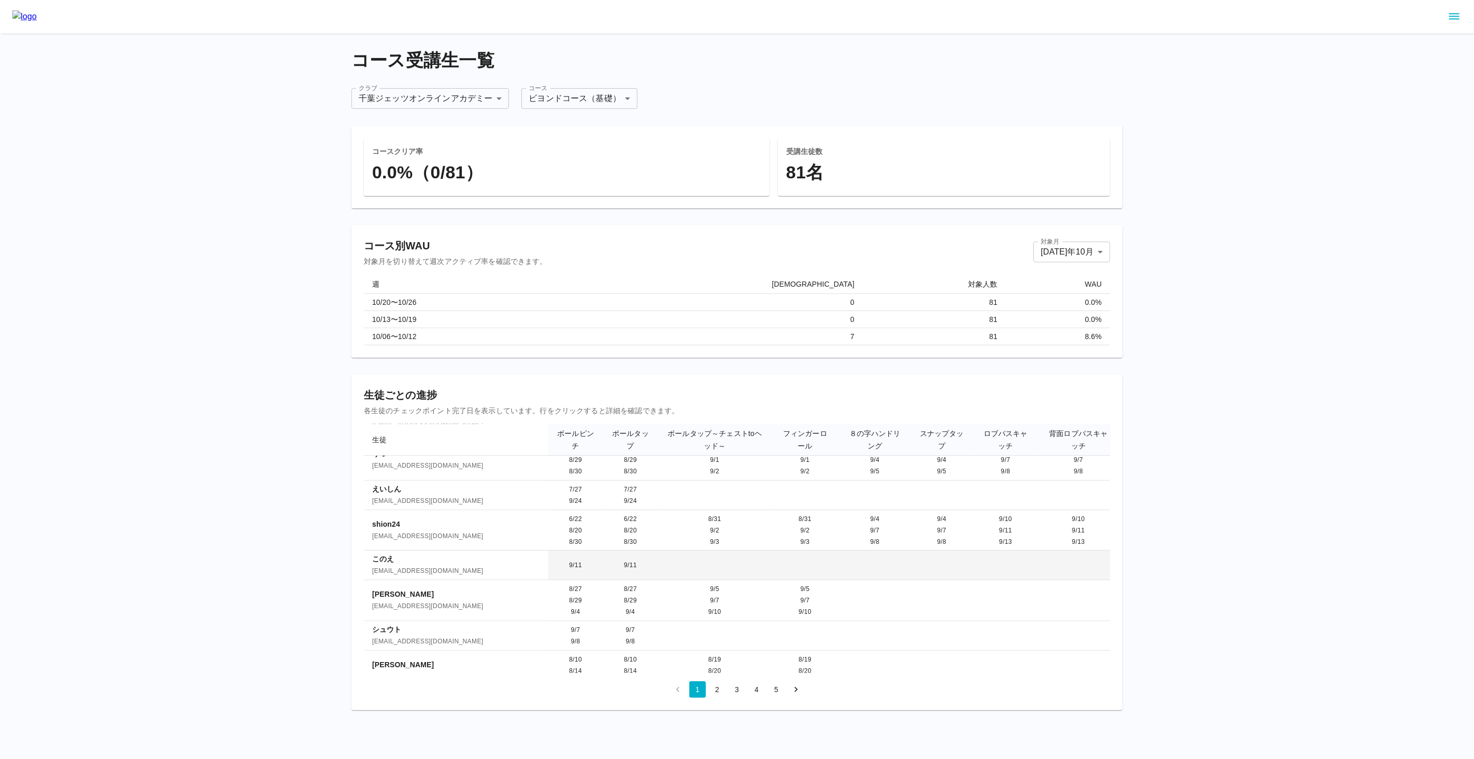
click at [624, 561] on span "9/11" at bounding box center [630, 564] width 13 height 7
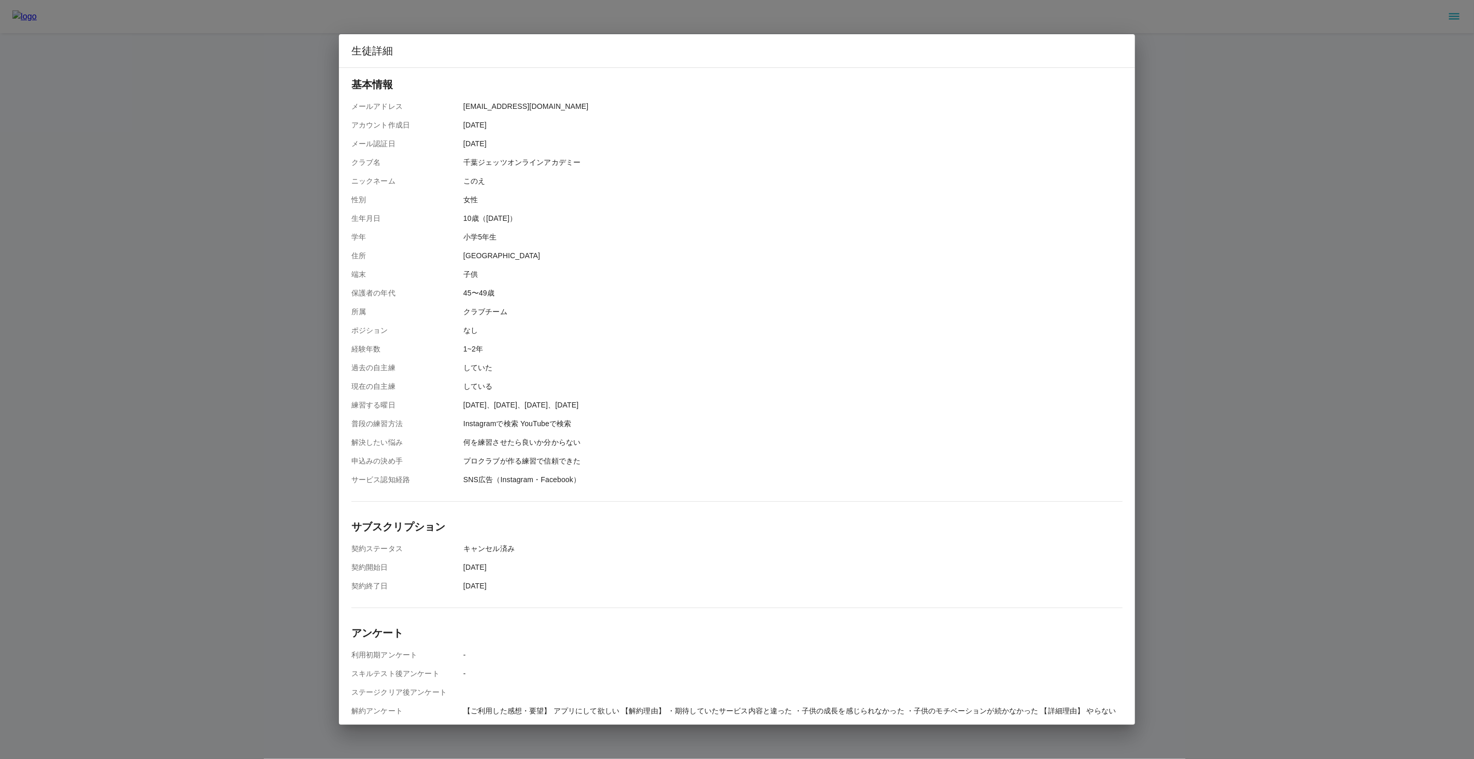
click at [464, 106] on p "[EMAIL_ADDRESS][DOMAIN_NAME]" at bounding box center [525, 106] width 125 height 10
drag, startPoint x: 463, startPoint y: 106, endPoint x: 577, endPoint y: 106, distance: 114.0
click at [577, 106] on div "メールアドレス tohtganashi@yahoo.co.jp" at bounding box center [736, 106] width 771 height 10
copy p "[EMAIL_ADDRESS][DOMAIN_NAME]"
click at [276, 376] on div "生徒詳細 基本情報 メールアドレス tohtganashi@yahoo.co.jp アカウント作成日 2025/08/26 メール認証日 2025/08/26…" at bounding box center [737, 379] width 1474 height 759
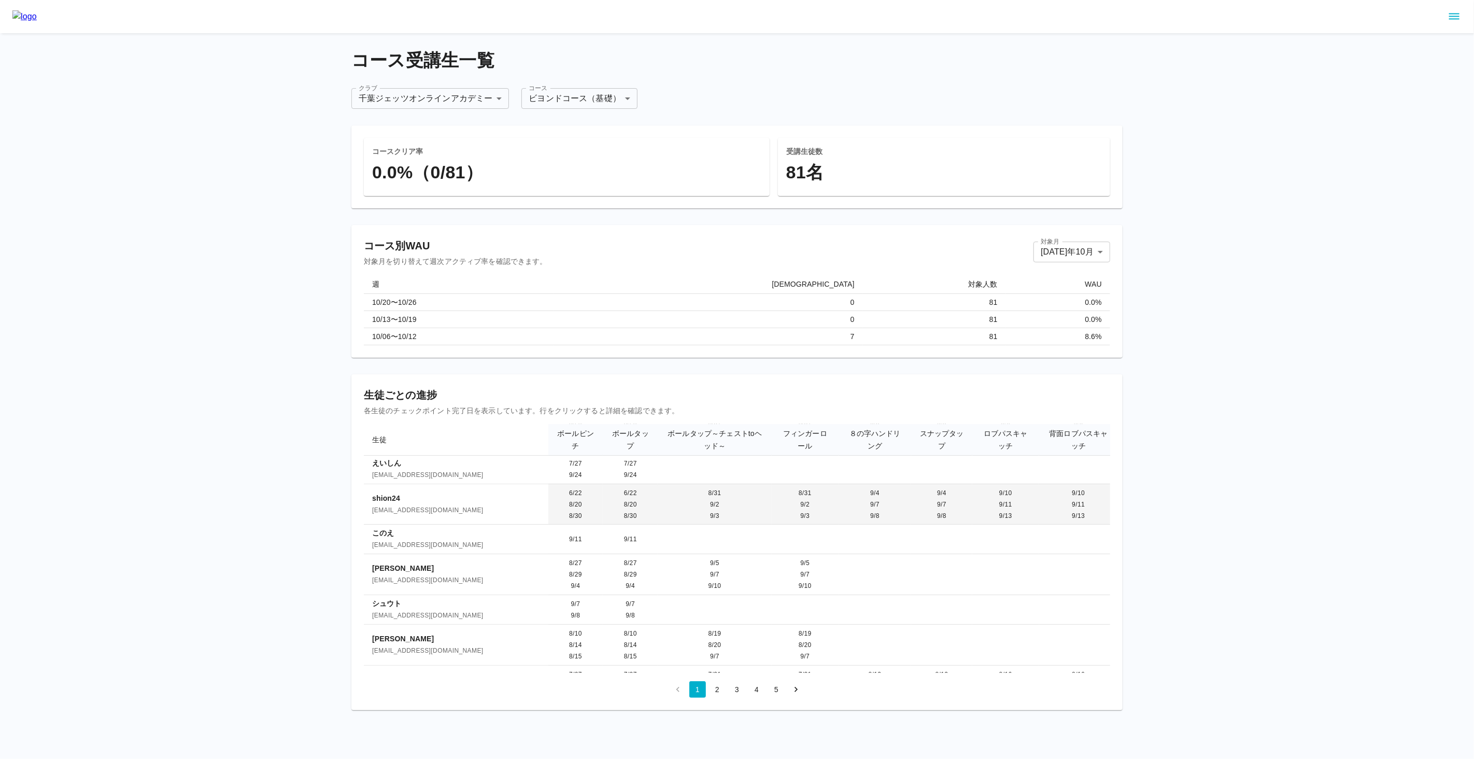
scroll to position [333, 0]
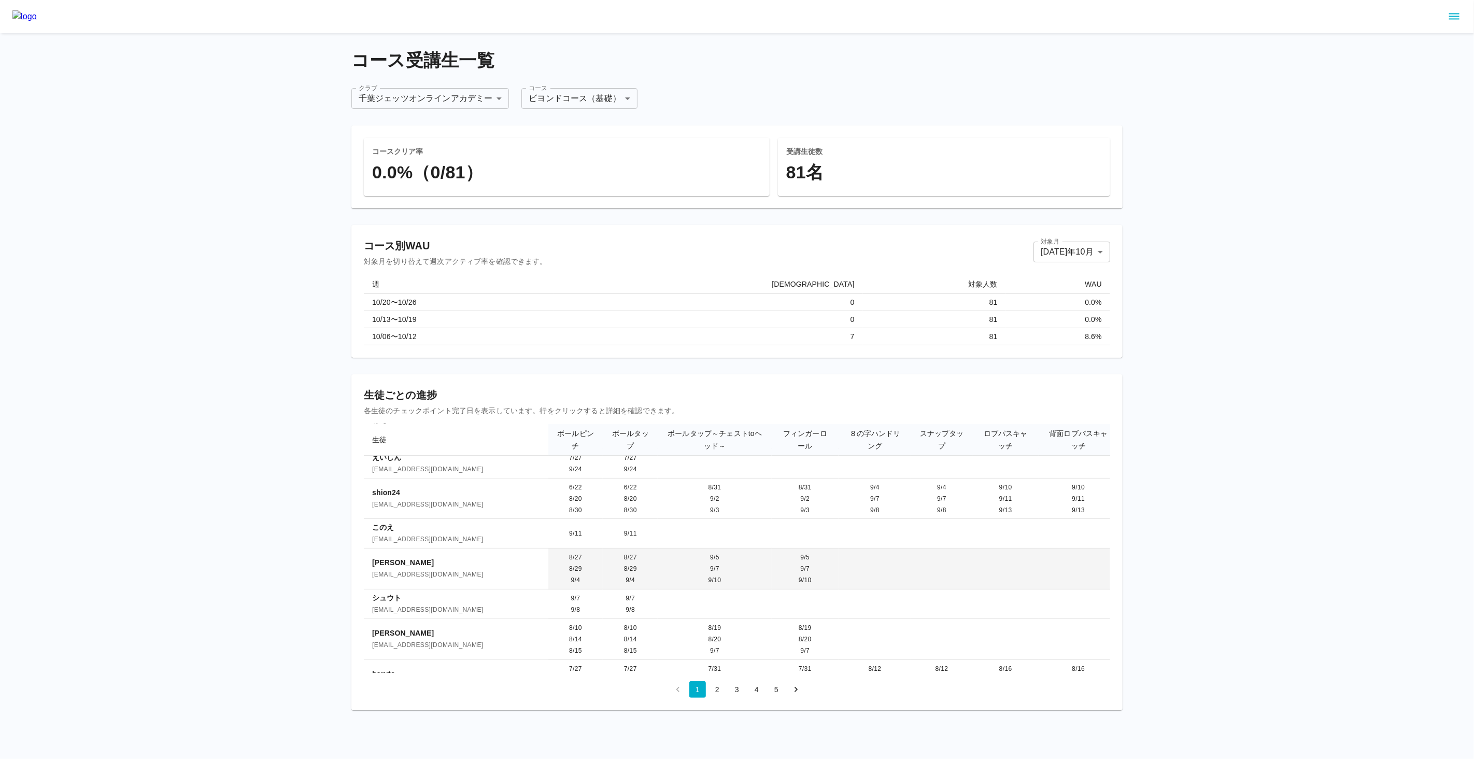
click at [603, 548] on td "8/27 8/29 9/4" at bounding box center [630, 568] width 55 height 41
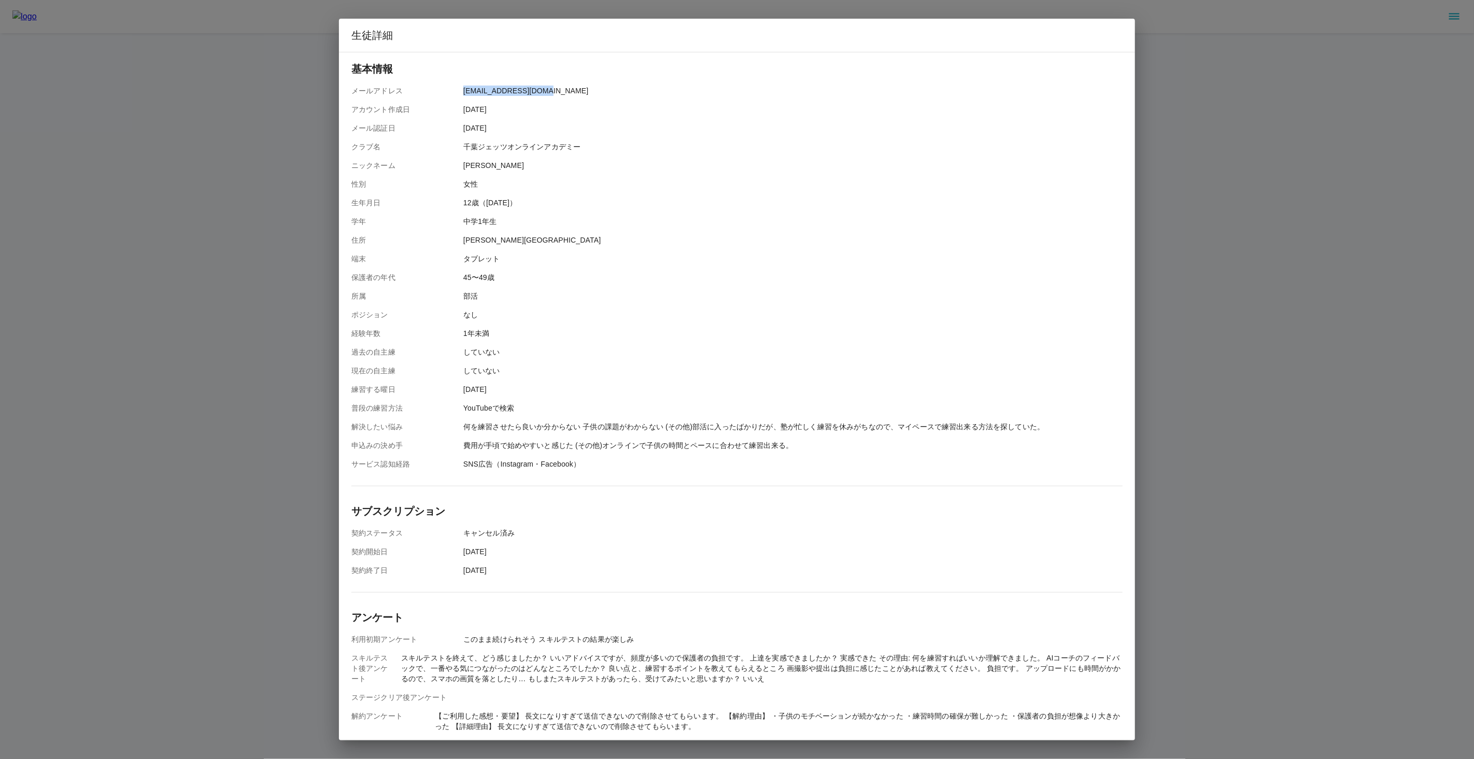
drag, startPoint x: 464, startPoint y: 90, endPoint x: 578, endPoint y: 90, distance: 113.5
click at [578, 90] on div "メールアドレス hanayoakamine@me.com" at bounding box center [736, 90] width 771 height 10
click at [267, 291] on div "生徒詳細 基本情報 メールアドレス hanayoakamine@me.com アカウント作成日 2025/08/27 メール認証日 2025/08/27 クラ…" at bounding box center [737, 379] width 1474 height 759
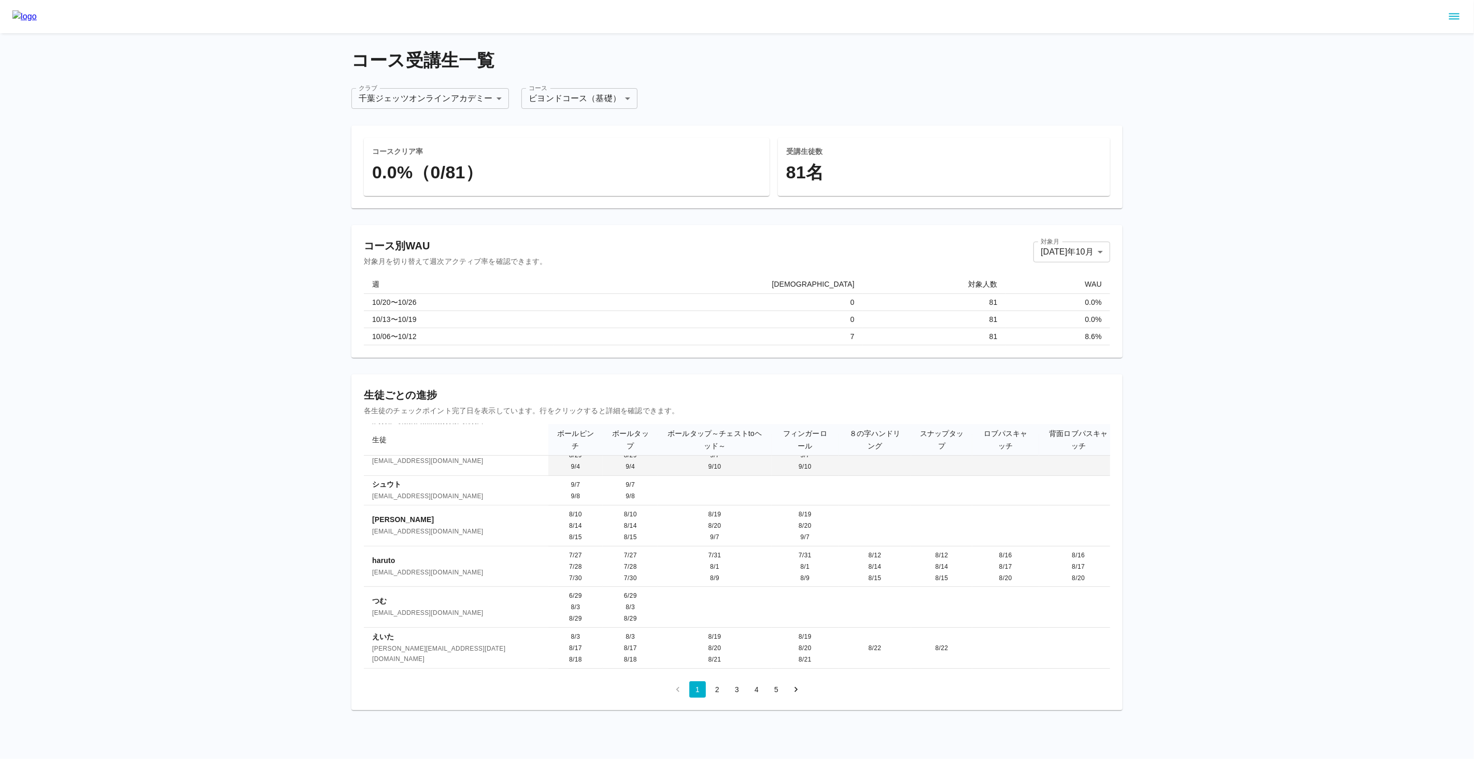
scroll to position [505, 0]
